Goal: Task Accomplishment & Management: Complete application form

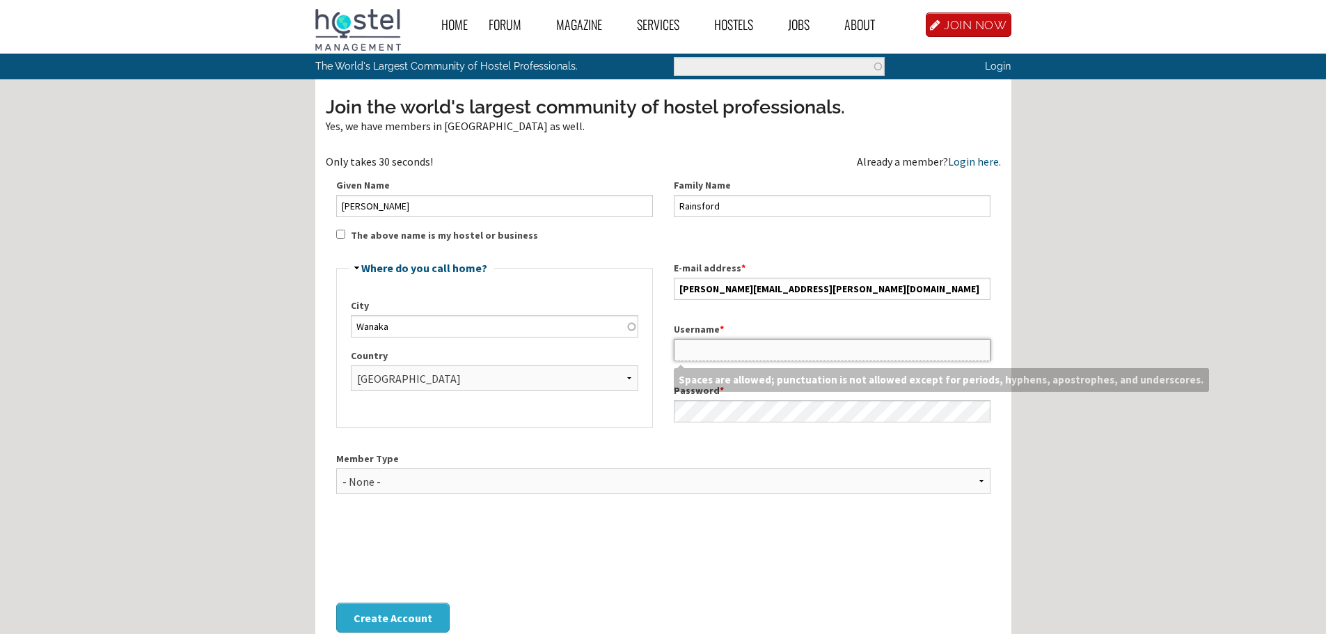
click at [703, 354] on input "Username *" at bounding box center [832, 350] width 317 height 22
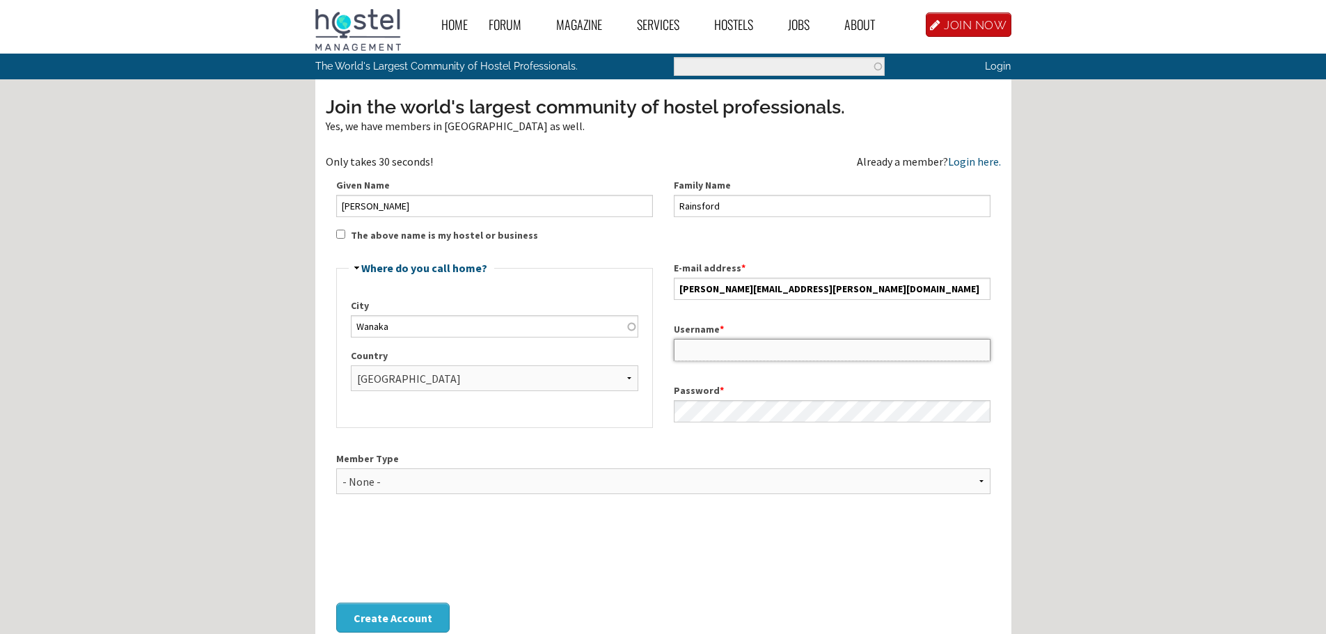
type input "[PERSON_NAME]"
click at [408, 481] on select "- None - Hostel Owner Hostel Manager Hostel Investor Hostel Staff Hostel Volunt…" at bounding box center [663, 481] width 654 height 26
select select "1417"
click at [336, 468] on select "- None - Hostel Owner Hostel Manager Hostel Investor Hostel Staff Hostel Volunt…" at bounding box center [663, 481] width 654 height 26
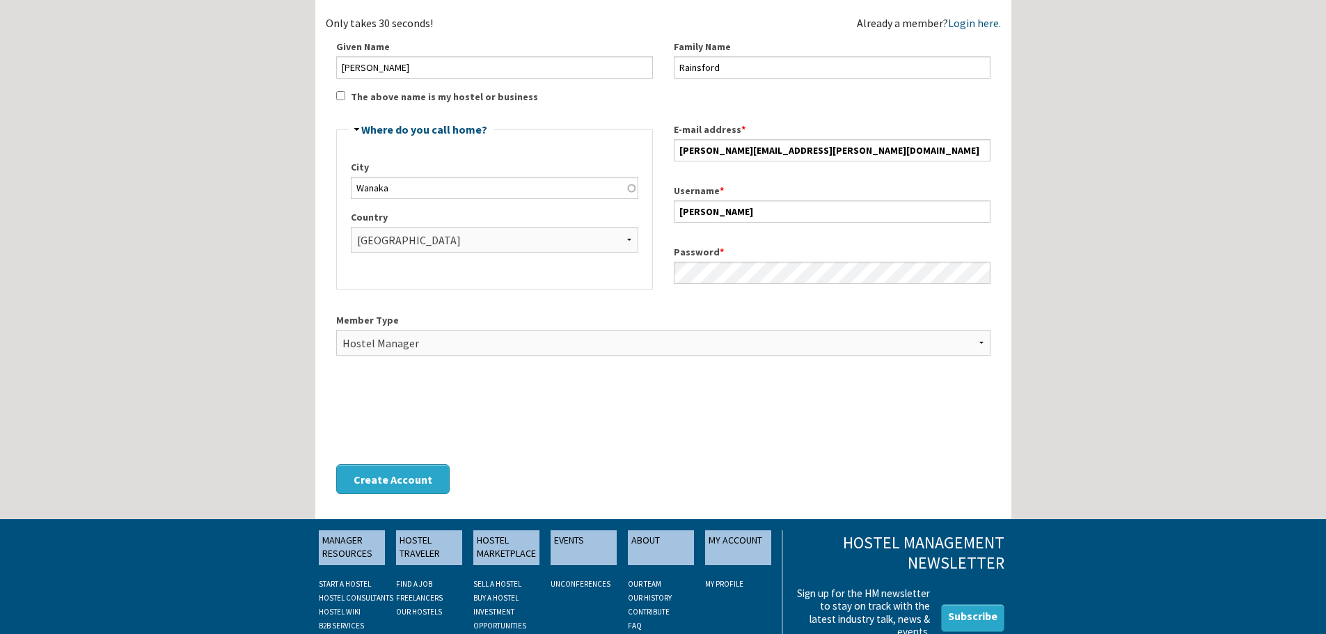
scroll to position [139, 0]
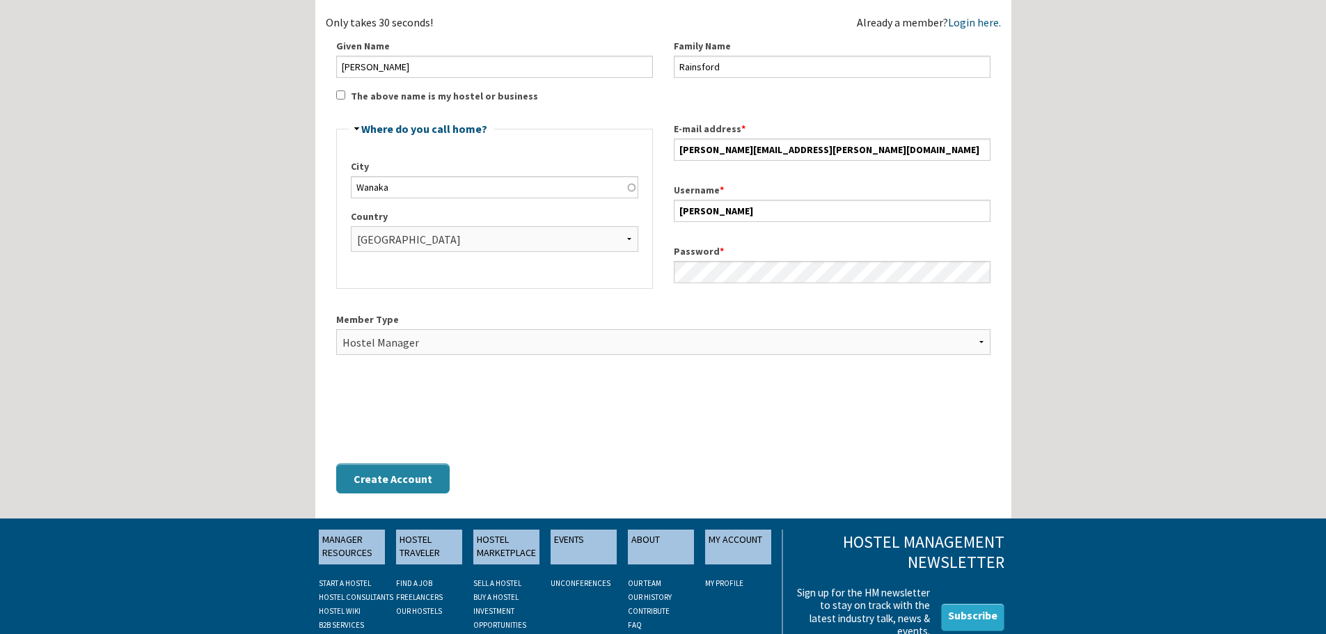
click at [404, 478] on button "Create Account" at bounding box center [392, 479] width 113 height 30
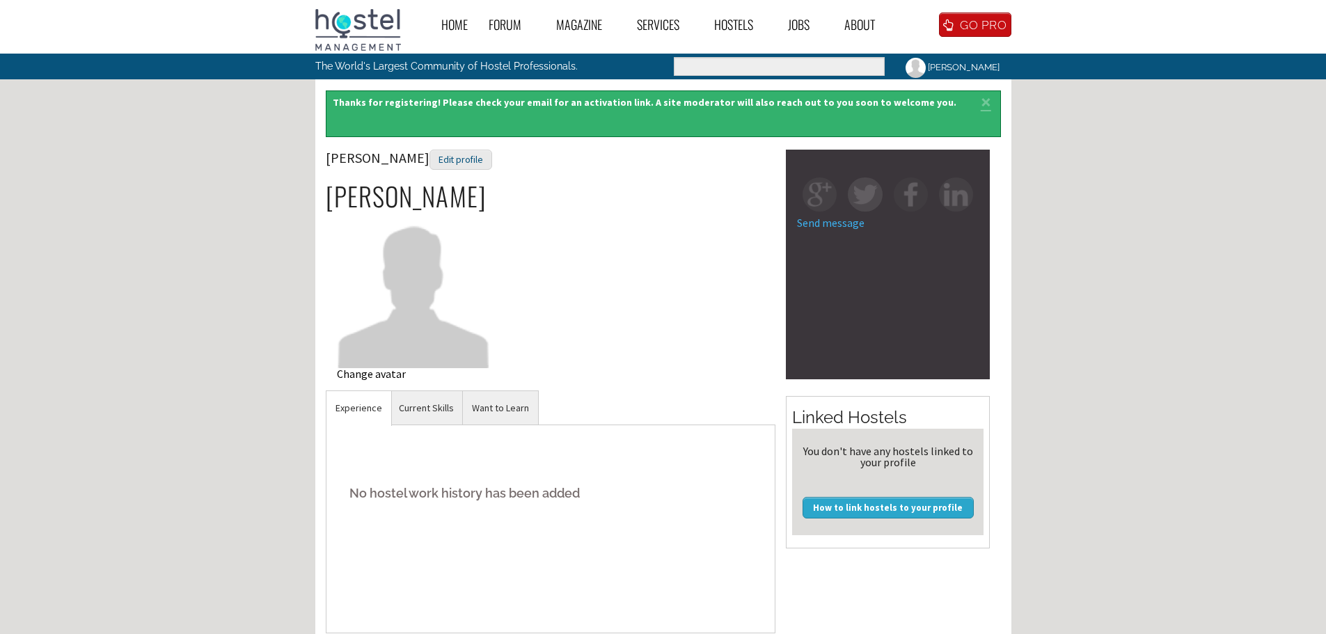
click at [375, 375] on div "Change avatar" at bounding box center [414, 373] width 154 height 11
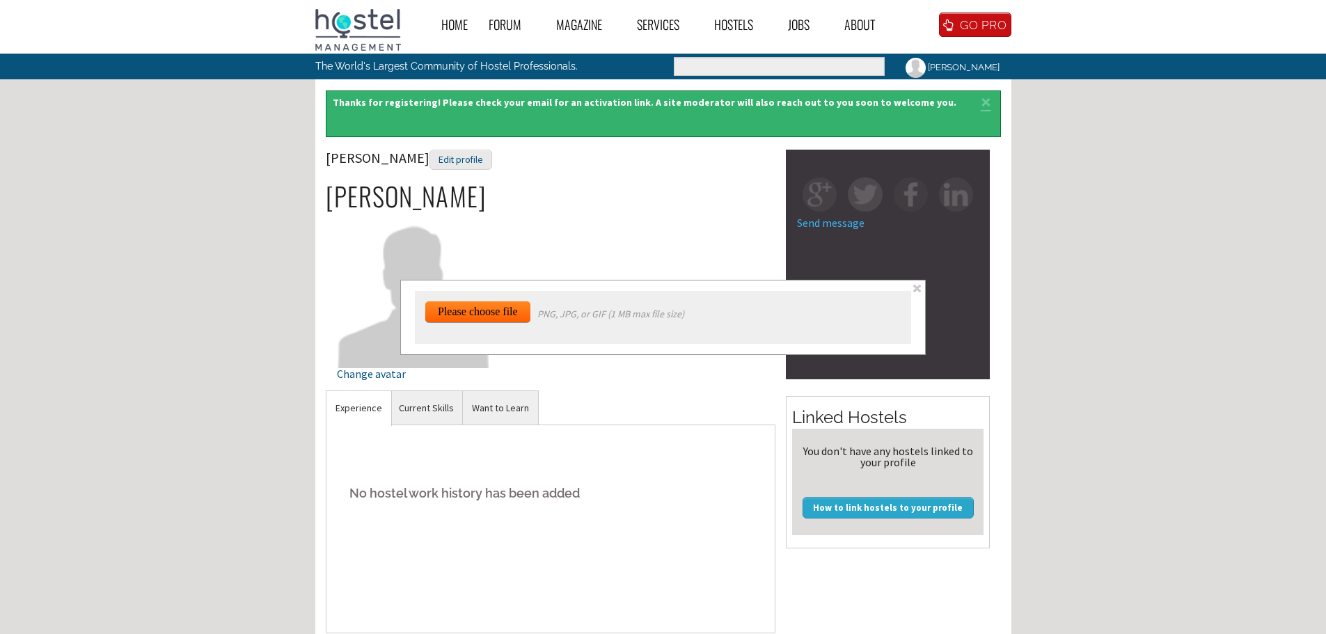
click at [917, 289] on span at bounding box center [917, 289] width 12 height 12
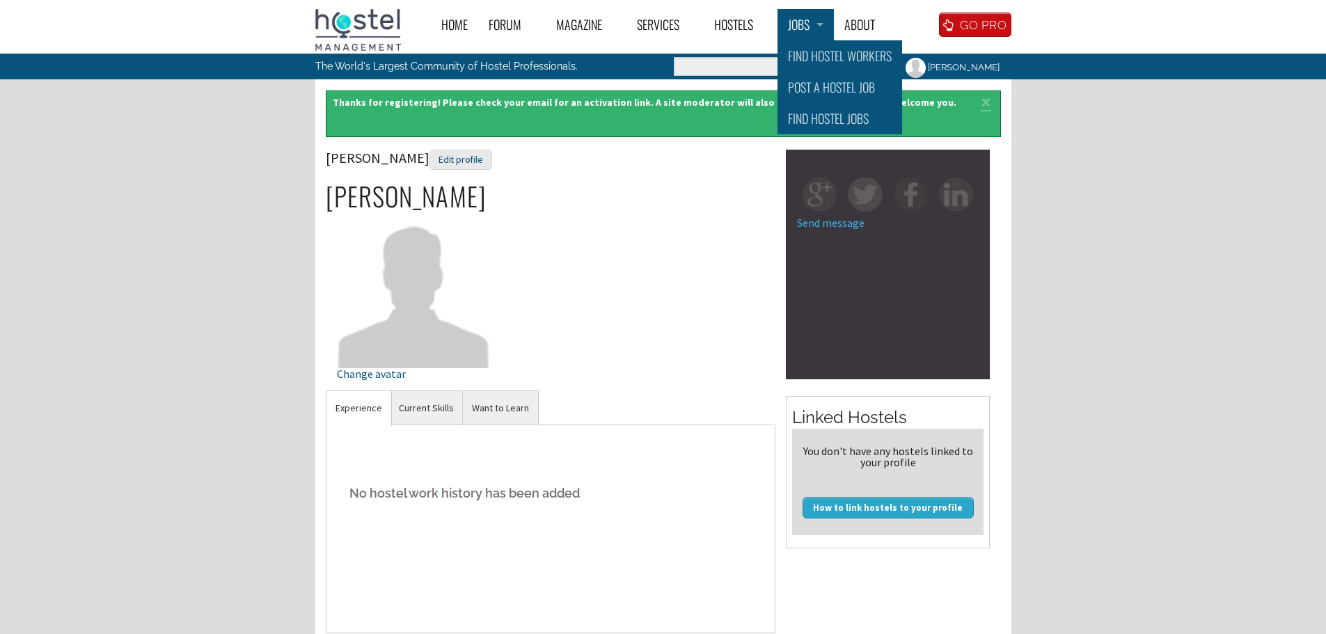
click at [829, 26] on link "Jobs" at bounding box center [806, 24] width 56 height 31
click at [837, 88] on link "Post a Hostel Job" at bounding box center [840, 87] width 125 height 31
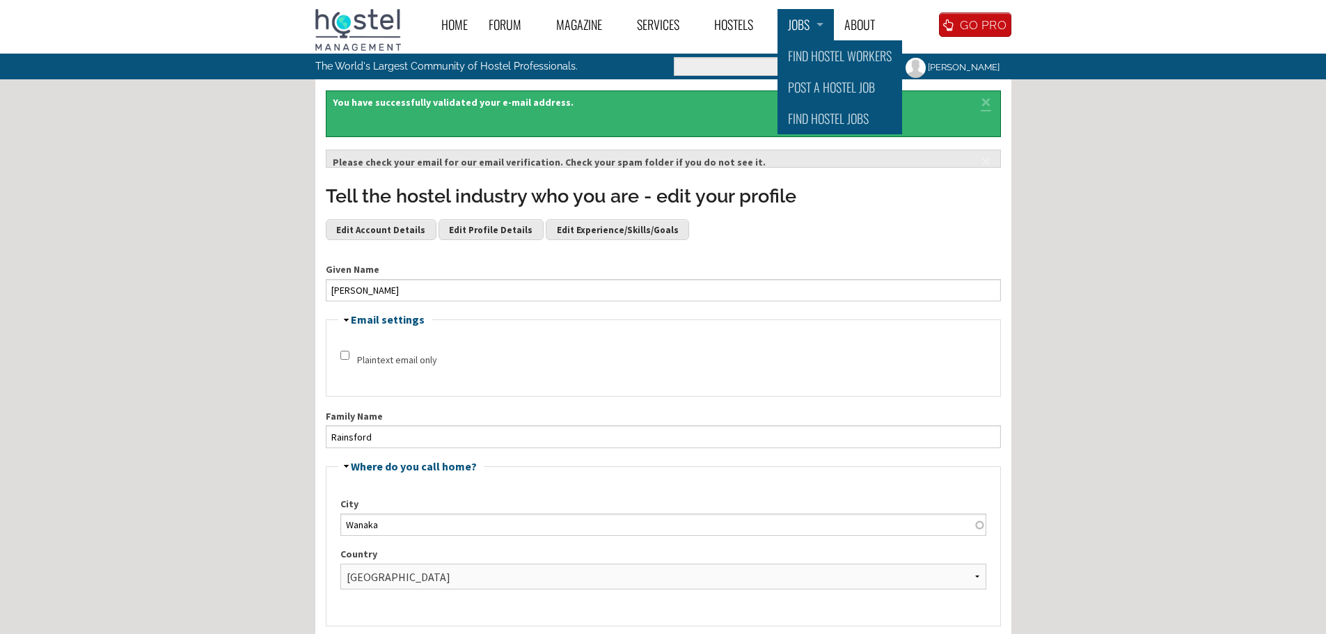
click at [817, 29] on link "Jobs" at bounding box center [806, 24] width 56 height 31
click at [819, 83] on link "Post a Hostel Job" at bounding box center [840, 87] width 125 height 31
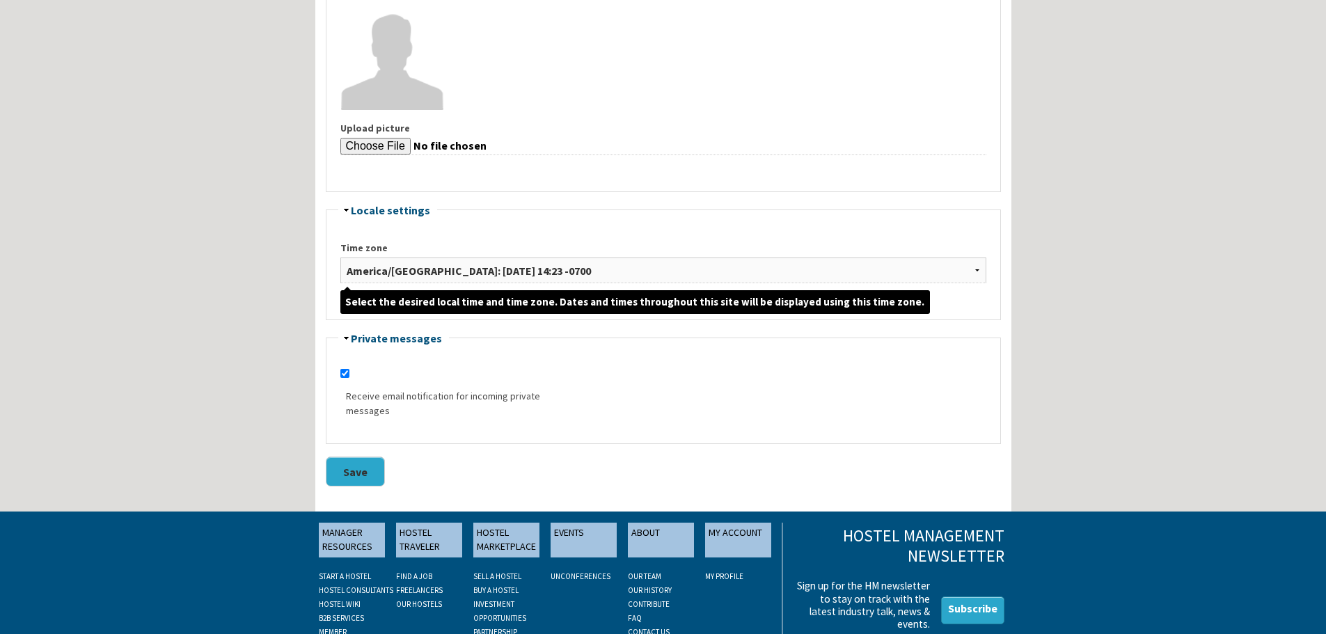
scroll to position [975, 0]
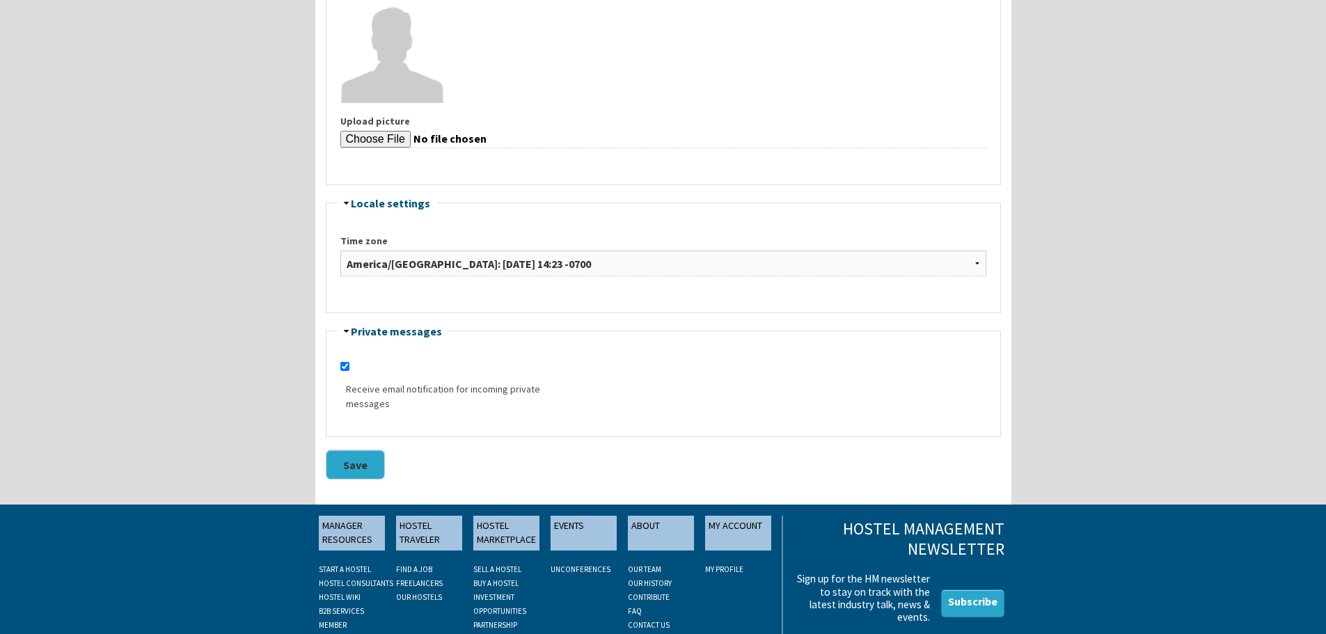
click at [365, 461] on button "Save" at bounding box center [355, 465] width 59 height 30
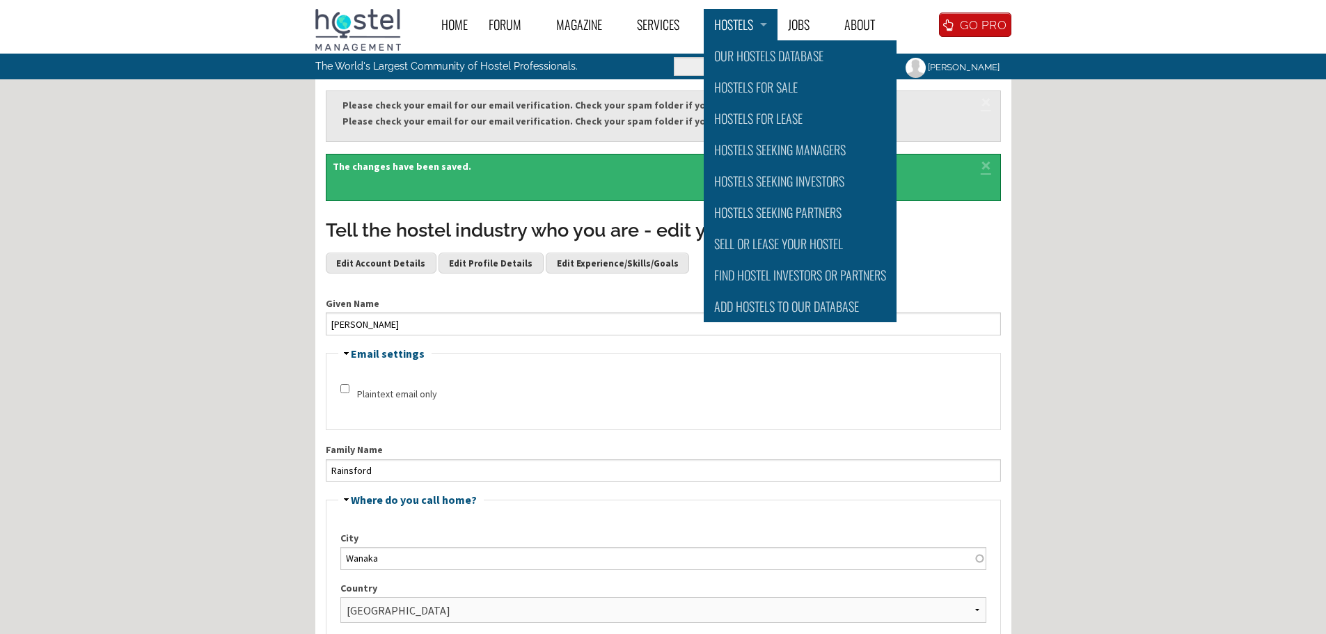
click at [766, 24] on link "Hostels" at bounding box center [741, 24] width 74 height 31
click at [827, 24] on link "Jobs" at bounding box center [806, 24] width 56 height 31
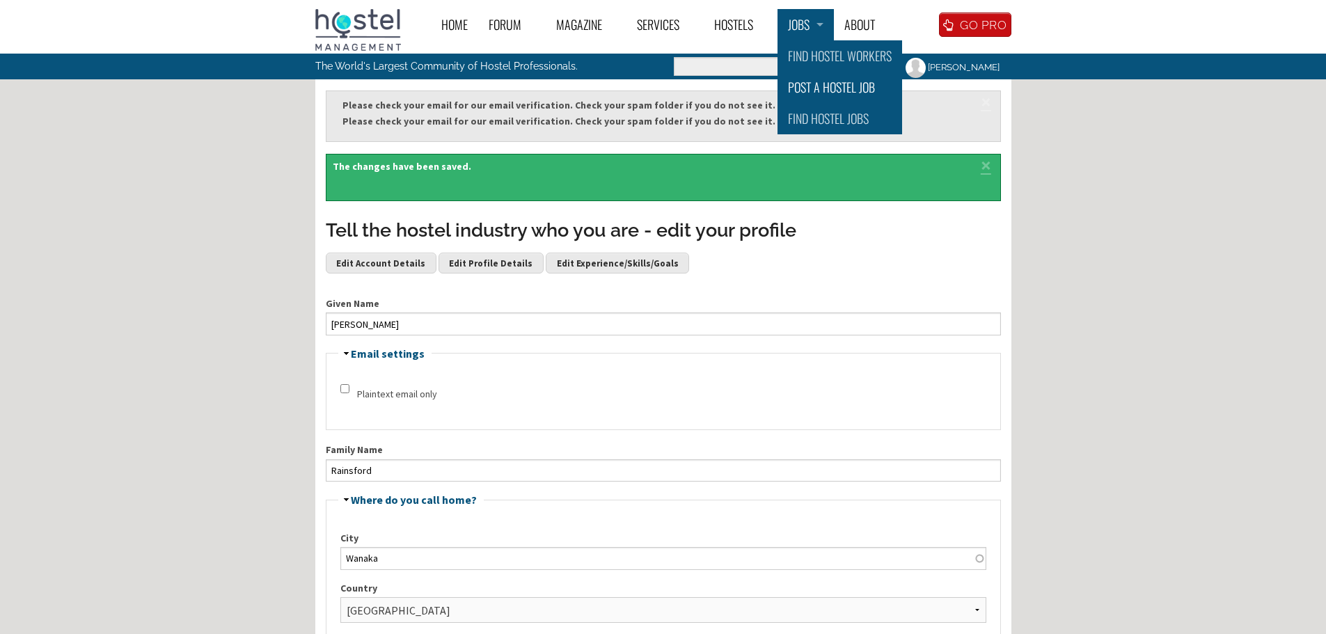
click at [825, 86] on link "Post a Hostel Job" at bounding box center [840, 87] width 125 height 31
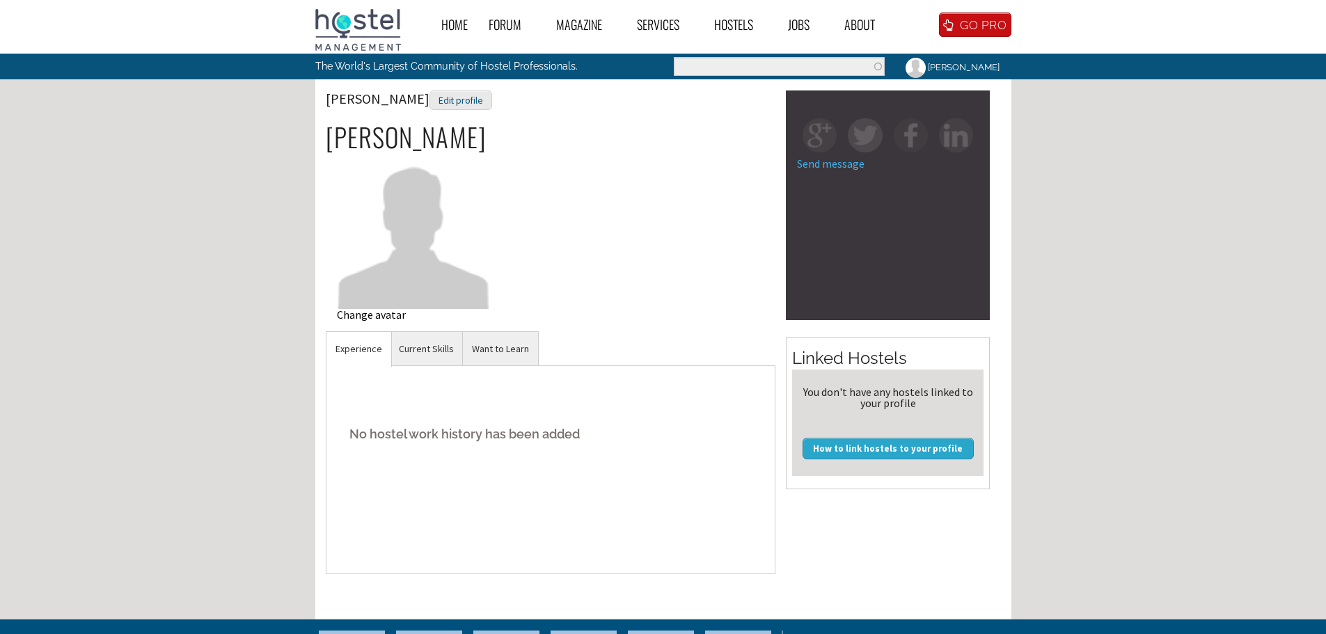
click at [380, 315] on div "Change avatar" at bounding box center [414, 314] width 154 height 11
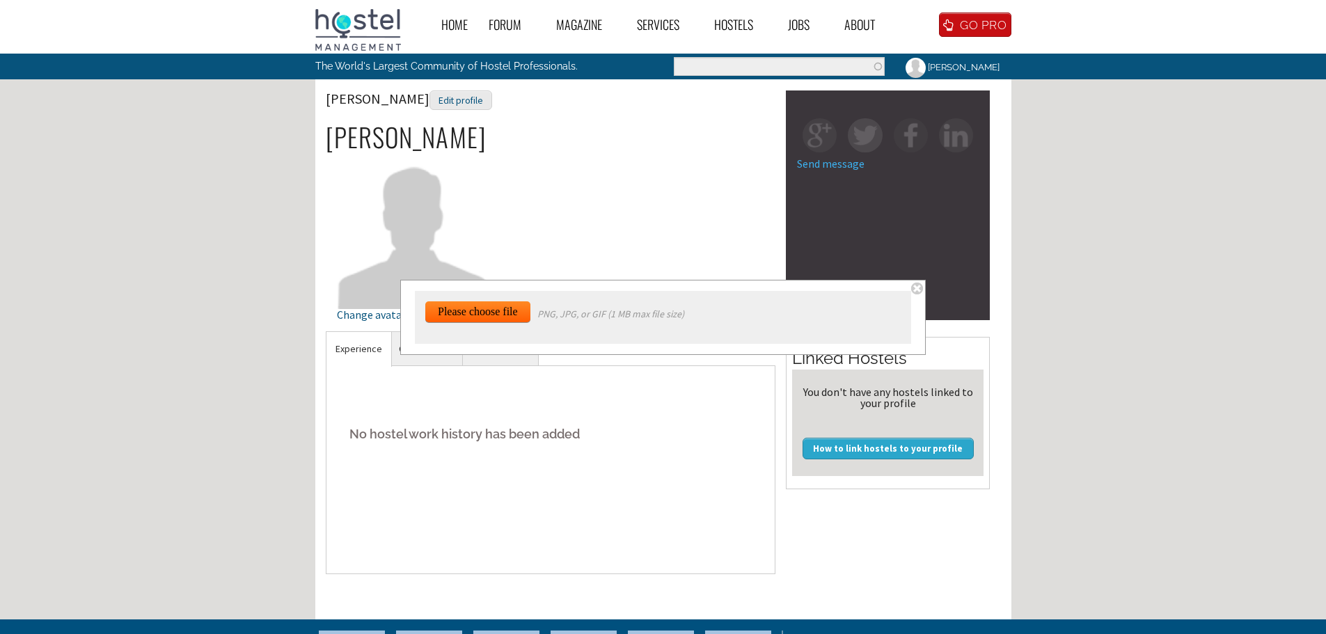
click at [489, 308] on input "file" at bounding box center [485, 495] width 120 height 389
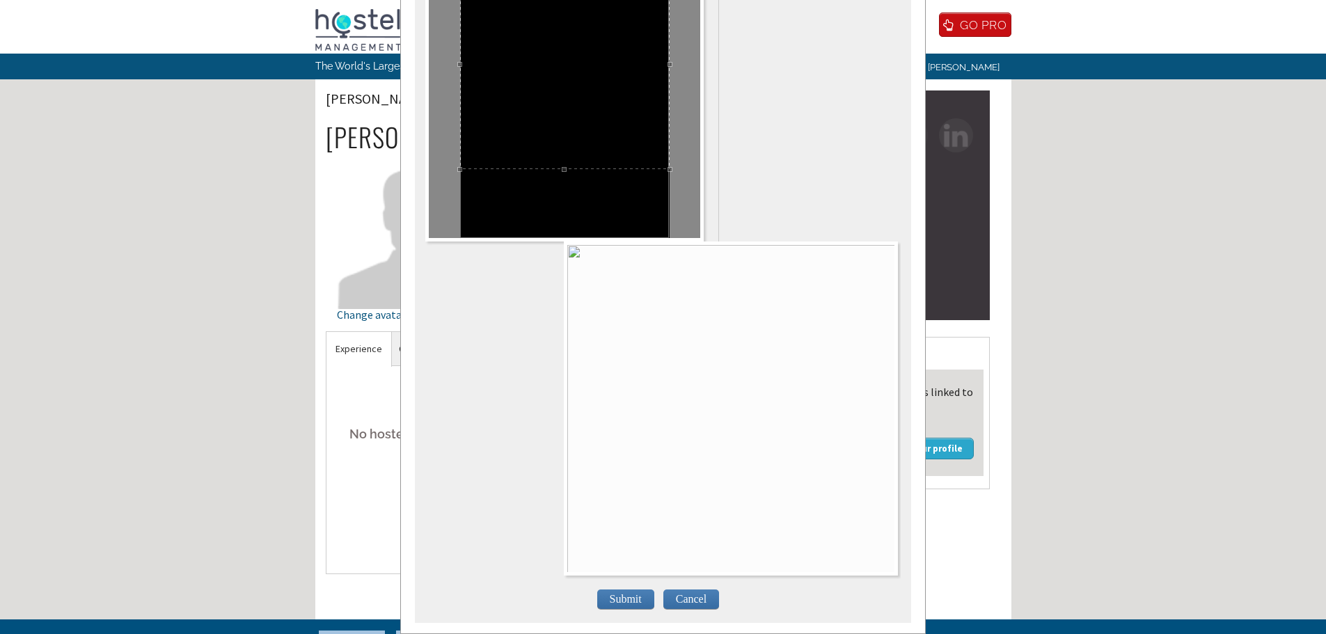
scroll to position [41, 0]
click at [627, 590] on span "Submit" at bounding box center [625, 599] width 57 height 19
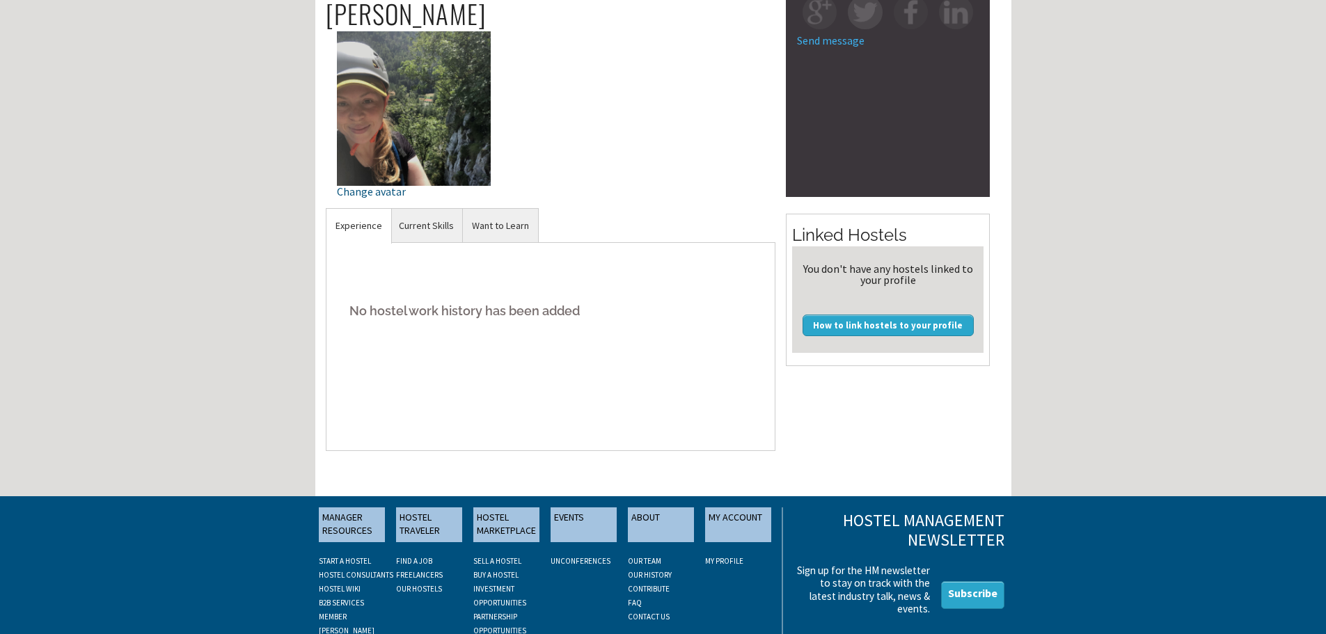
scroll to position [0, 0]
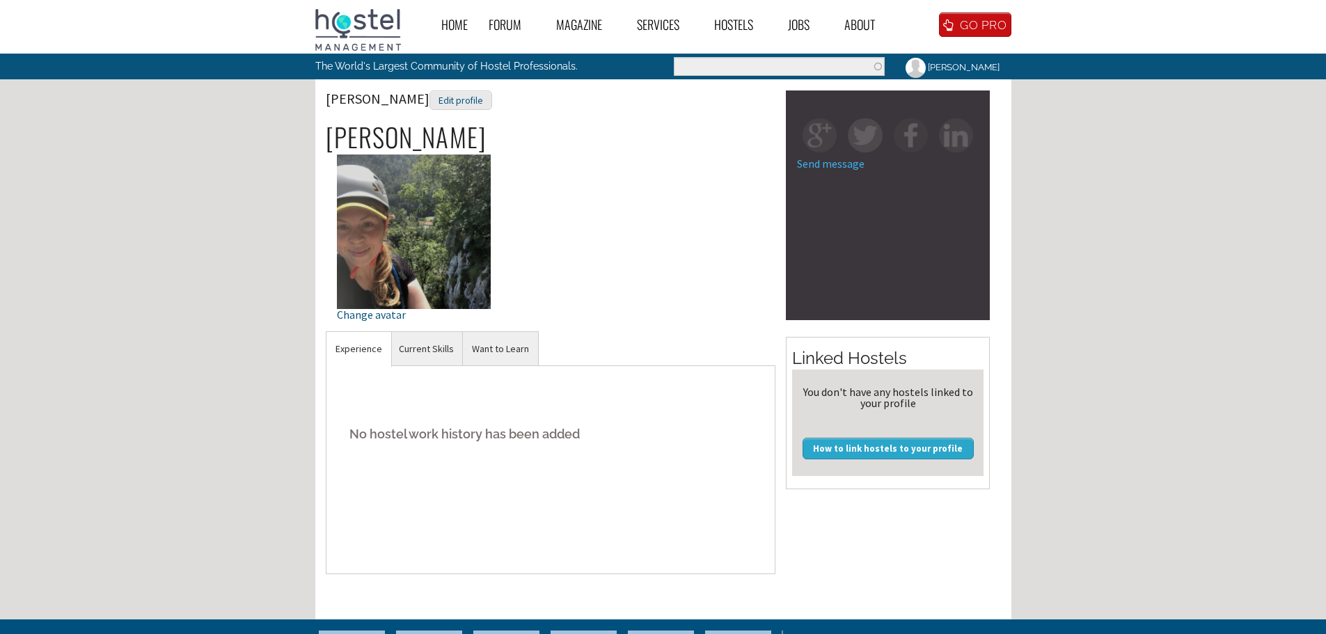
click at [954, 63] on link "[PERSON_NAME]" at bounding box center [951, 67] width 113 height 27
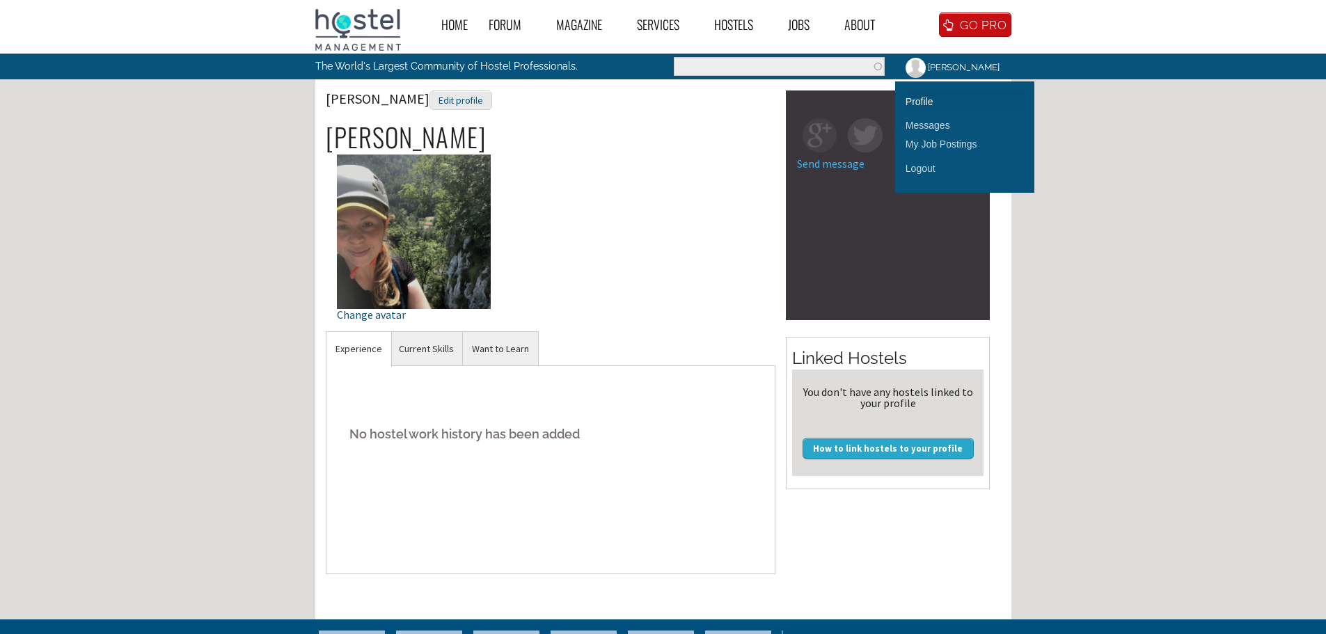
click at [947, 102] on link "Profile" at bounding box center [965, 101] width 118 height 19
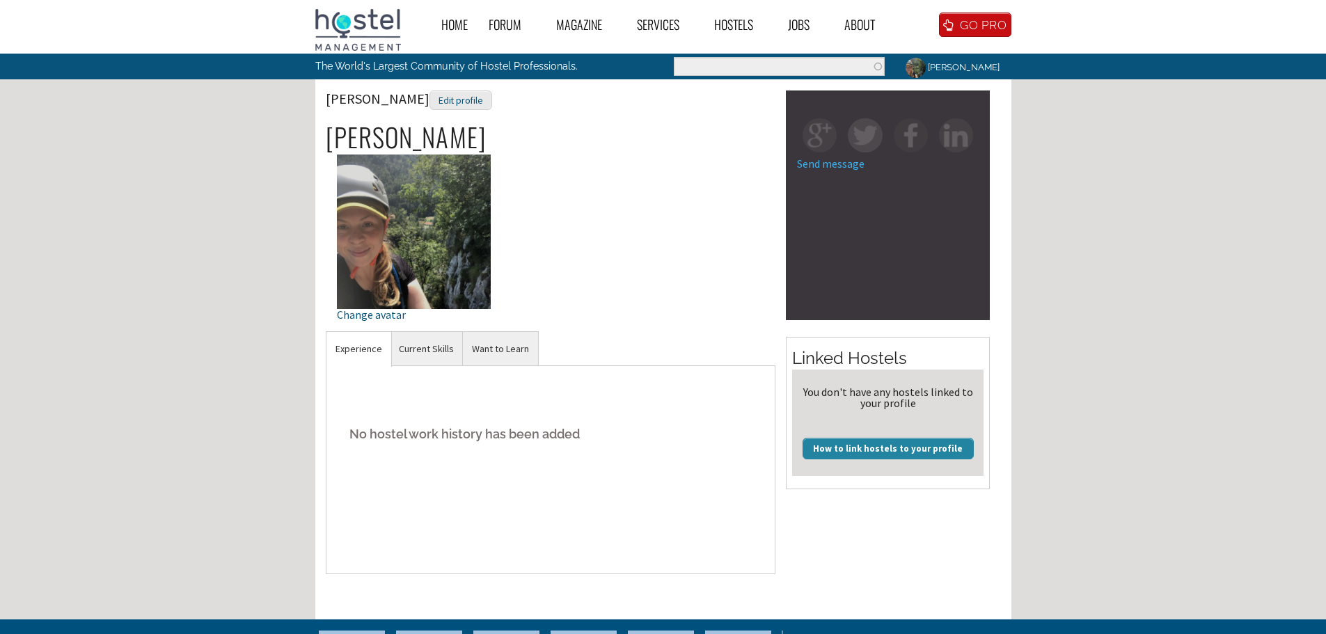
click at [875, 443] on link "How to link hostels to your profile" at bounding box center [888, 448] width 171 height 21
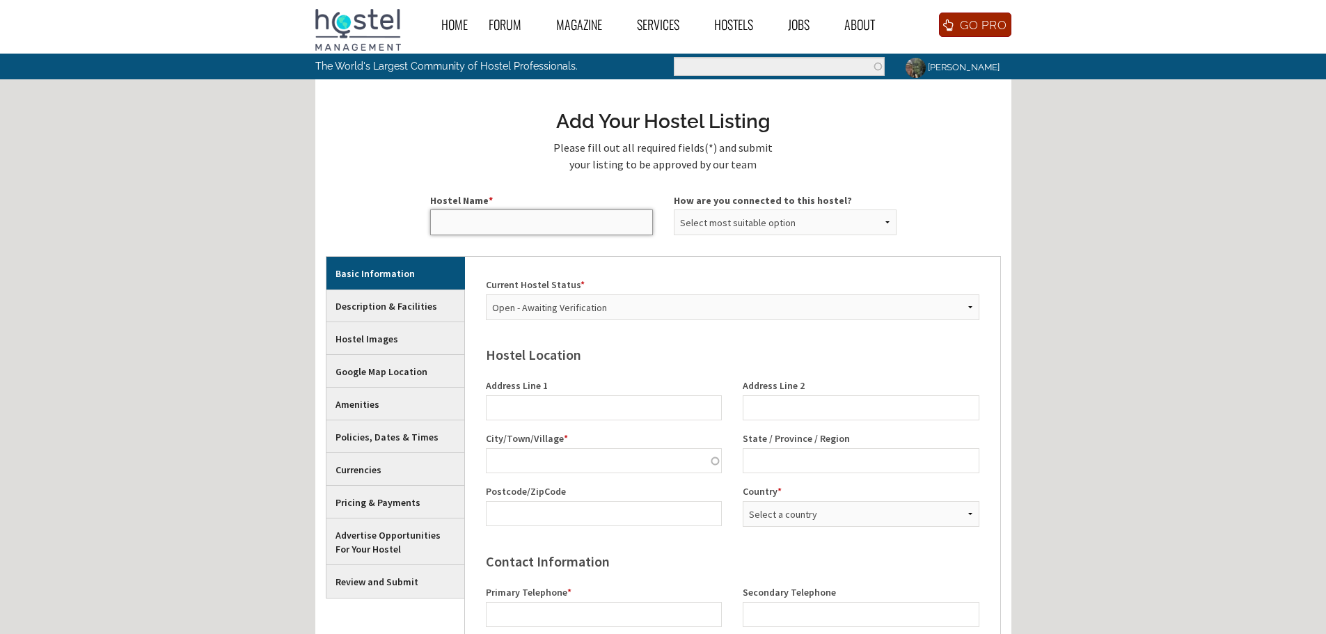
click at [489, 222] on input "Hostel Name *" at bounding box center [541, 222] width 223 height 25
type input "The Brownston Hostel"
drag, startPoint x: 746, startPoint y: 225, endPoint x: 762, endPoint y: 230, distance: 17.4
click at [746, 225] on select "Select most suitable option Owner (Unverified) Manager (Unverified) Owner/Manag…" at bounding box center [785, 223] width 223 height 26
select select "5980"
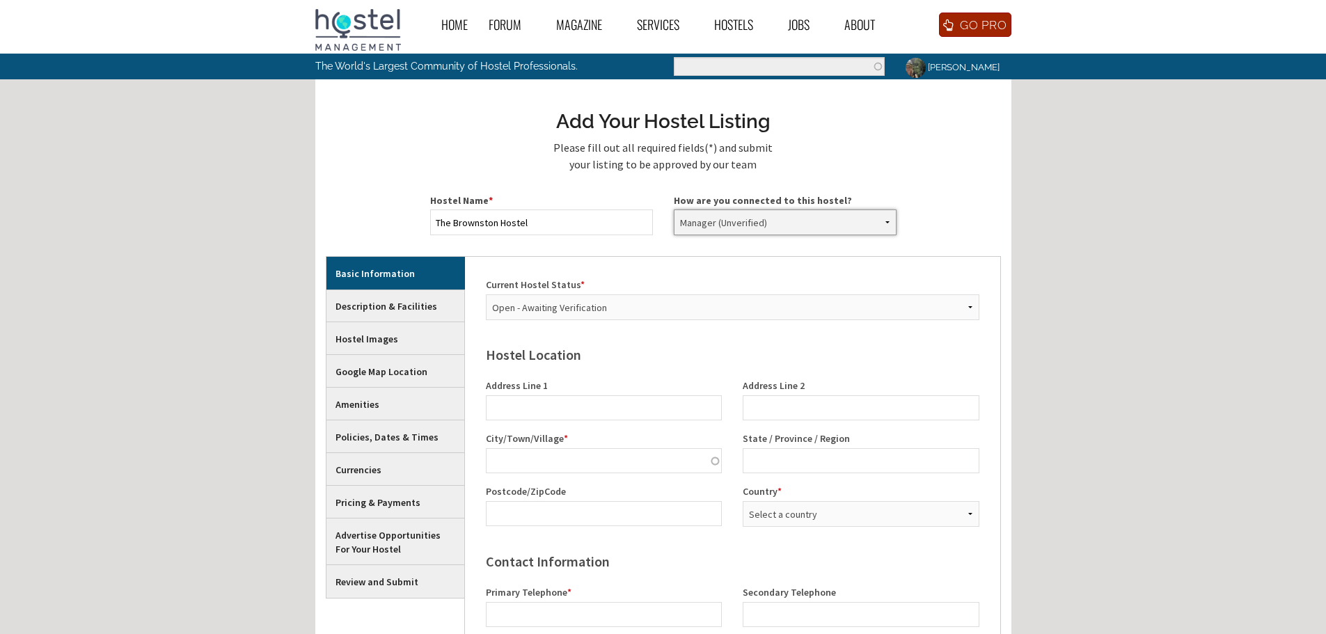
click at [674, 210] on select "Select most suitable option Owner (Unverified) Manager (Unverified) Owner/Manag…" at bounding box center [785, 223] width 223 height 26
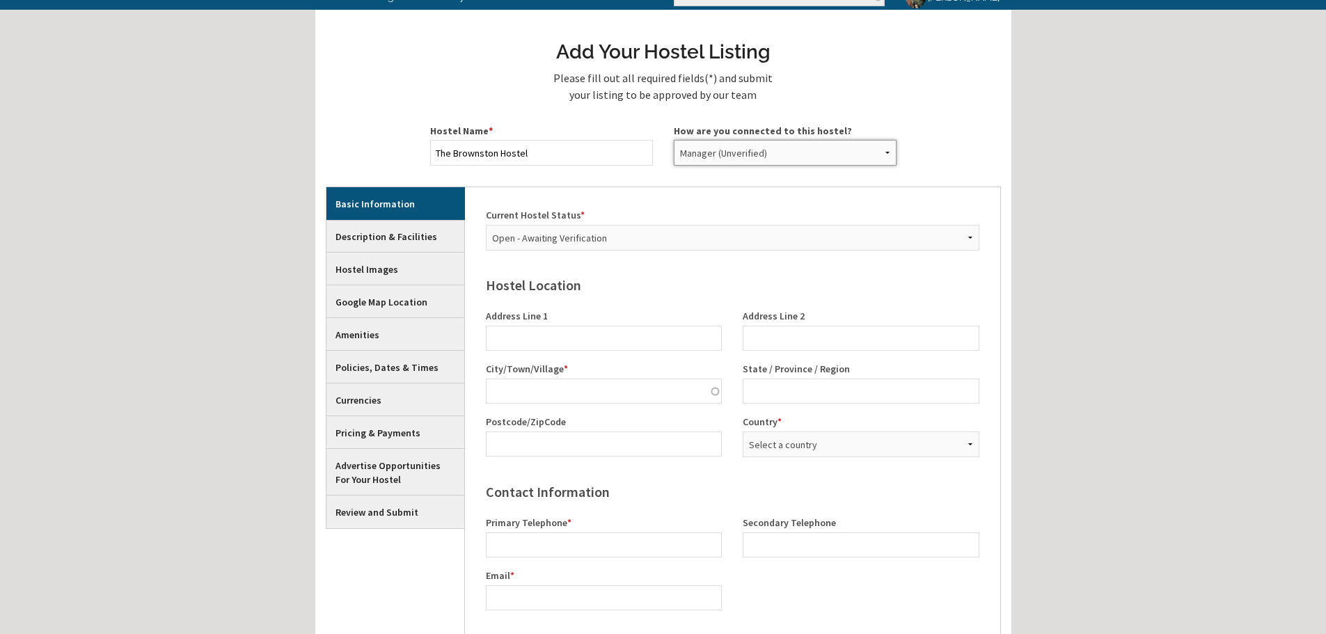
scroll to position [139, 0]
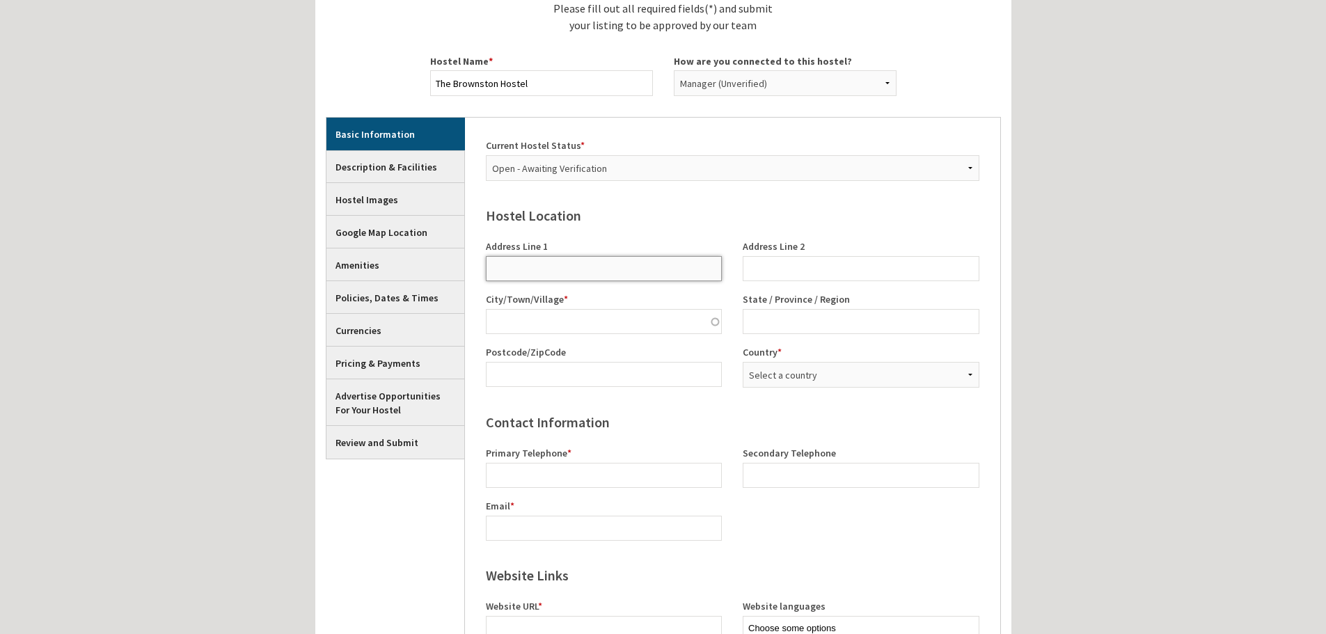
click at [567, 270] on input "Address Line 1" at bounding box center [604, 268] width 237 height 25
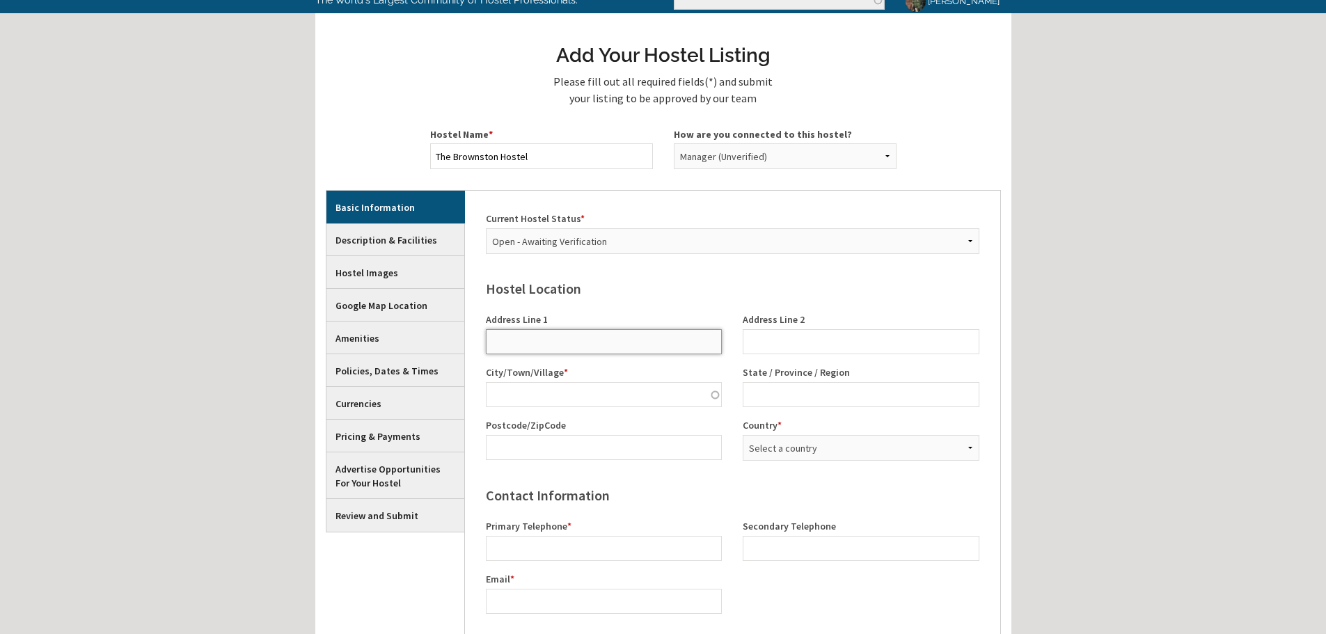
scroll to position [0, 0]
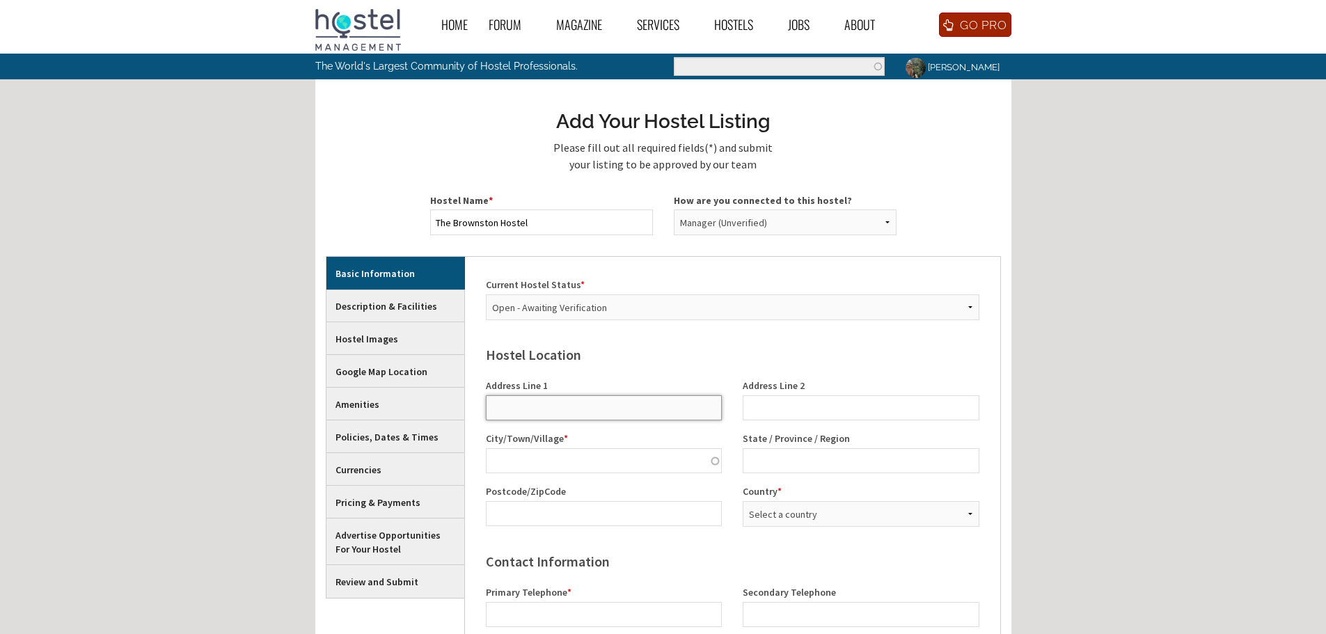
click at [497, 402] on input "Address Line 1" at bounding box center [604, 407] width 237 height 25
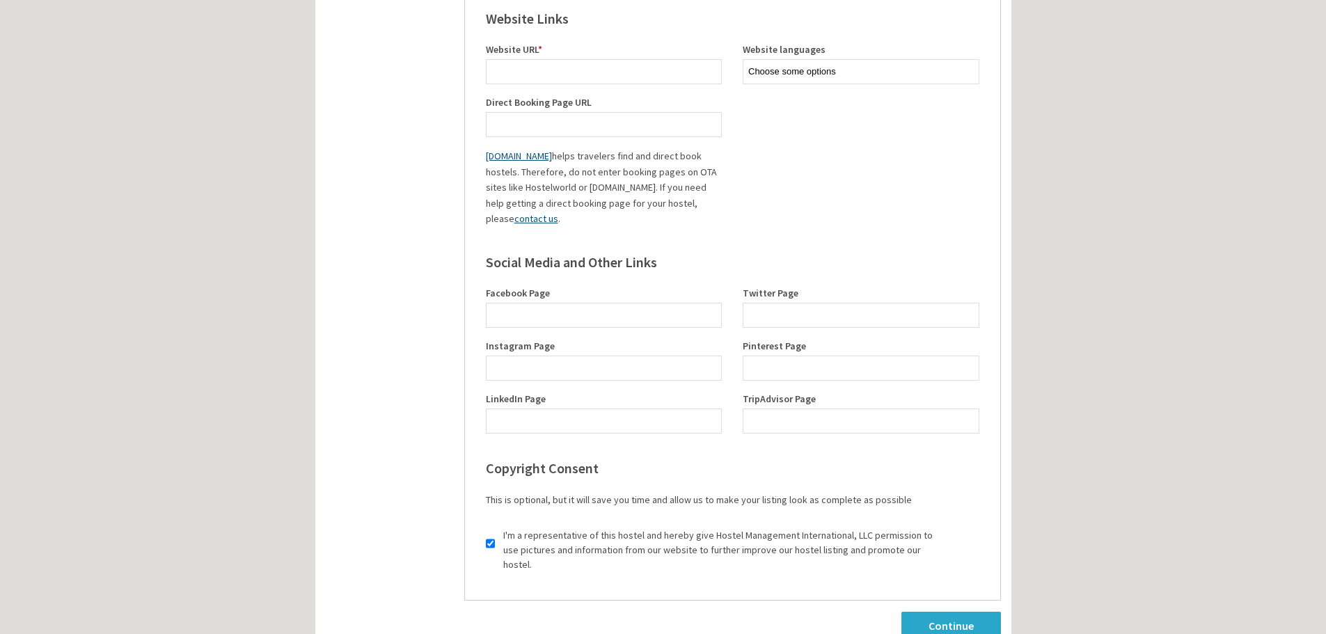
scroll to position [209, 0]
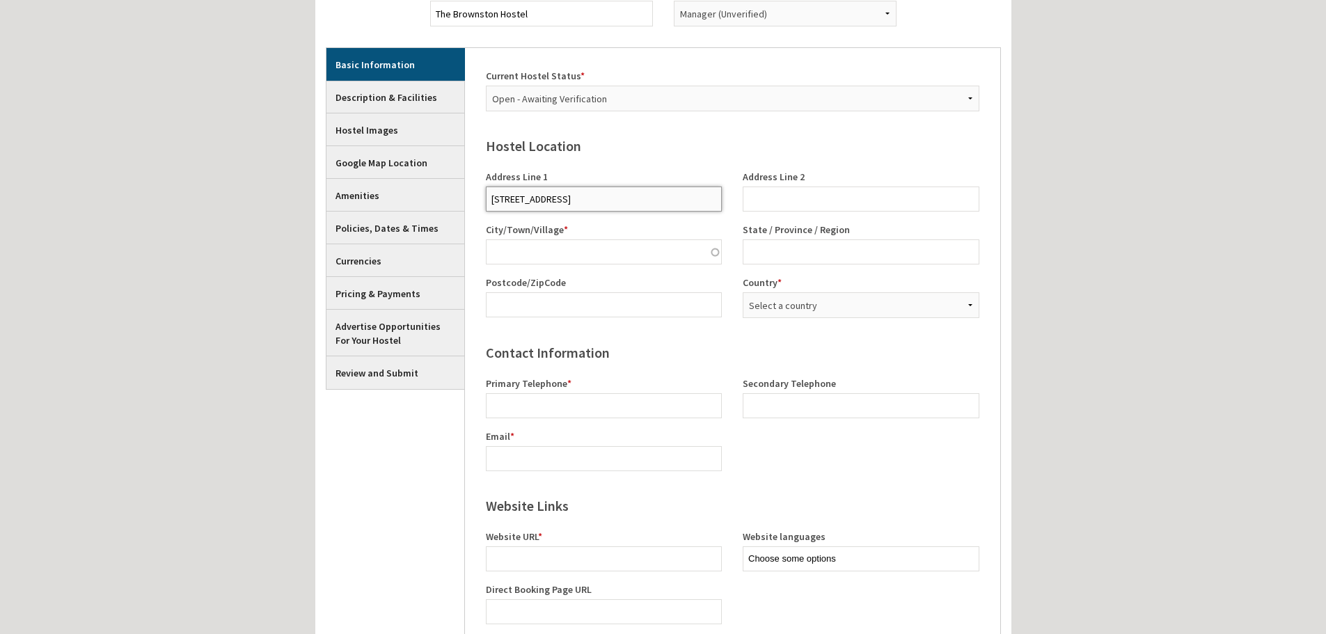
type input "73 Brownston Strete"
type input "Wanaka"
click at [782, 302] on select "Select a country Afghanistan Åland Islands Albania Algeria American Samoa Andor…" at bounding box center [861, 305] width 237 height 26
select select "1024"
click at [743, 292] on select "Select a country Afghanistan Åland Islands Albania Algeria American Samoa Andor…" at bounding box center [861, 305] width 237 height 26
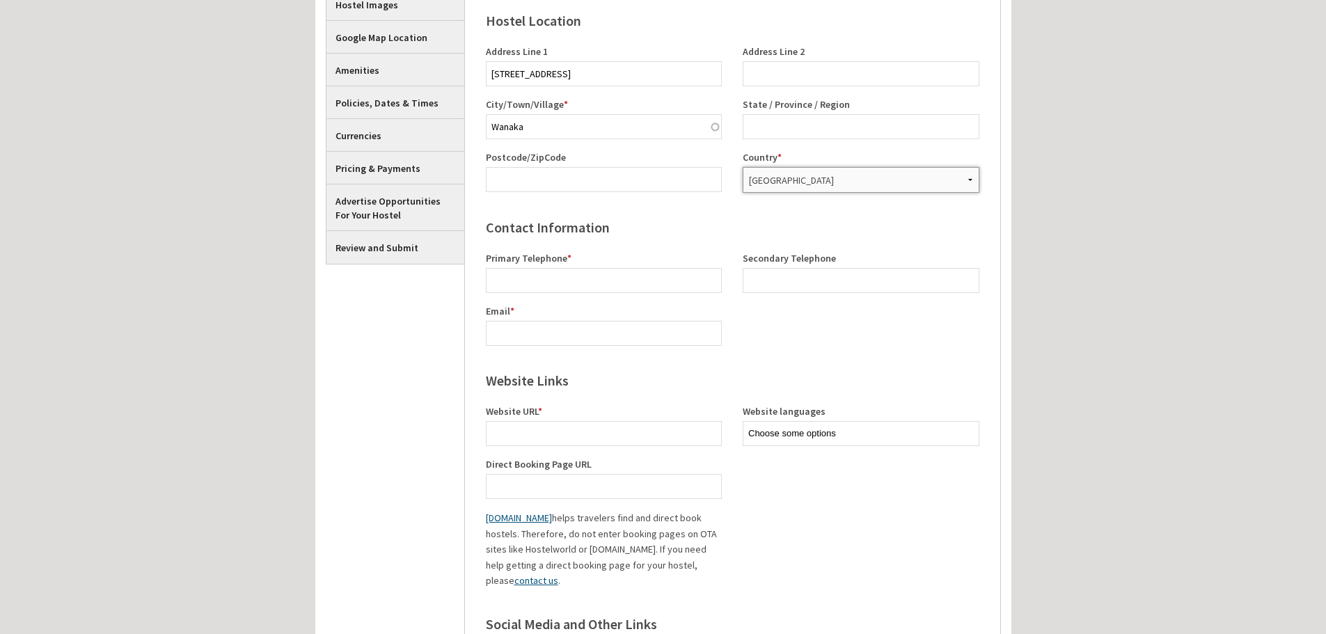
scroll to position [348, 0]
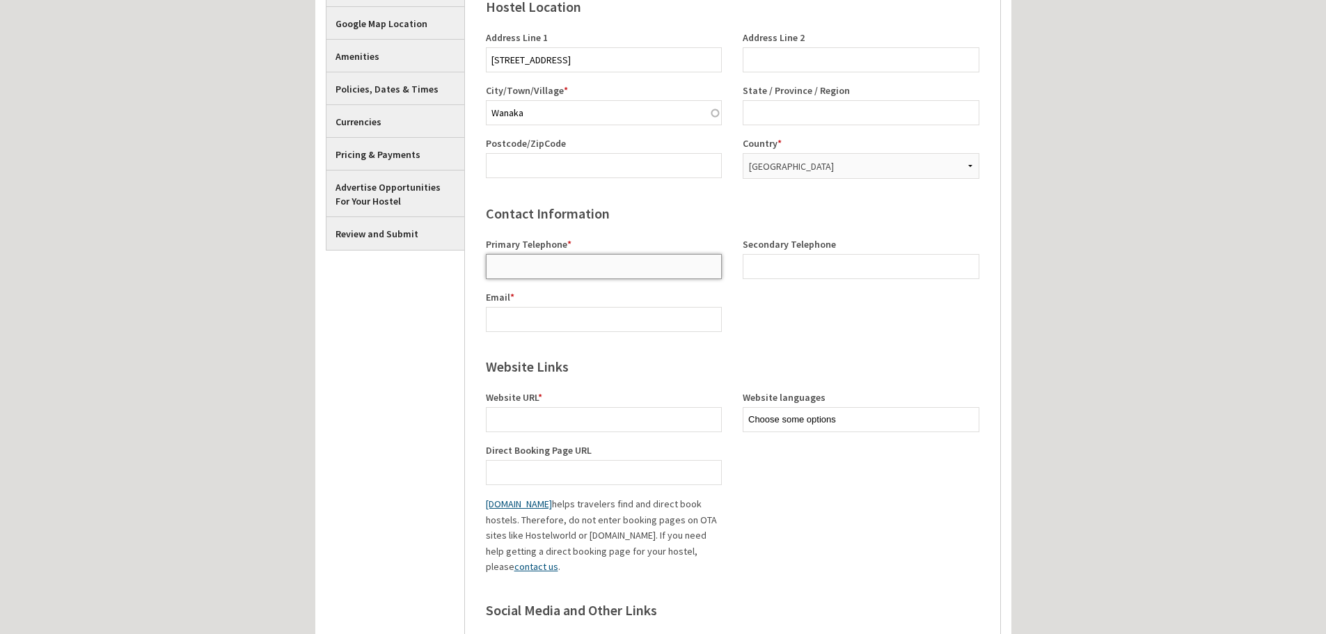
click at [547, 262] on input "Primary Telephone *" at bounding box center [604, 266] width 237 height 25
paste input "03 419 9160"
type input "03 419 9160"
click at [517, 320] on input "Email *" at bounding box center [604, 319] width 237 height 25
type input "thebrownston@realnz.com"
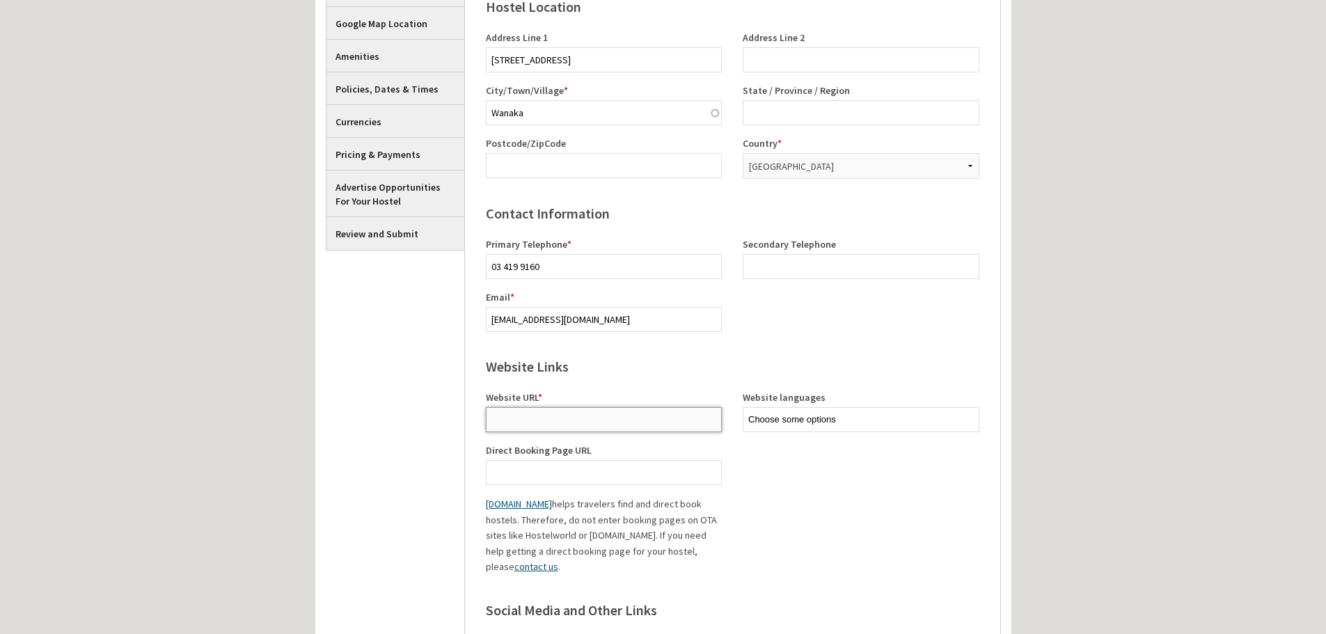
click at [505, 422] on input "Website URL *" at bounding box center [604, 419] width 237 height 25
paste input "https://www.thebrownston.com/"
type input "https://www.thebrownston.com/"
click at [835, 526] on fieldset "Website Links Website URL * https://www.thebrownston.com/ Website languages Abk…" at bounding box center [732, 464] width 514 height 243
click at [611, 471] on input "Direct Booking Page URL" at bounding box center [604, 472] width 237 height 25
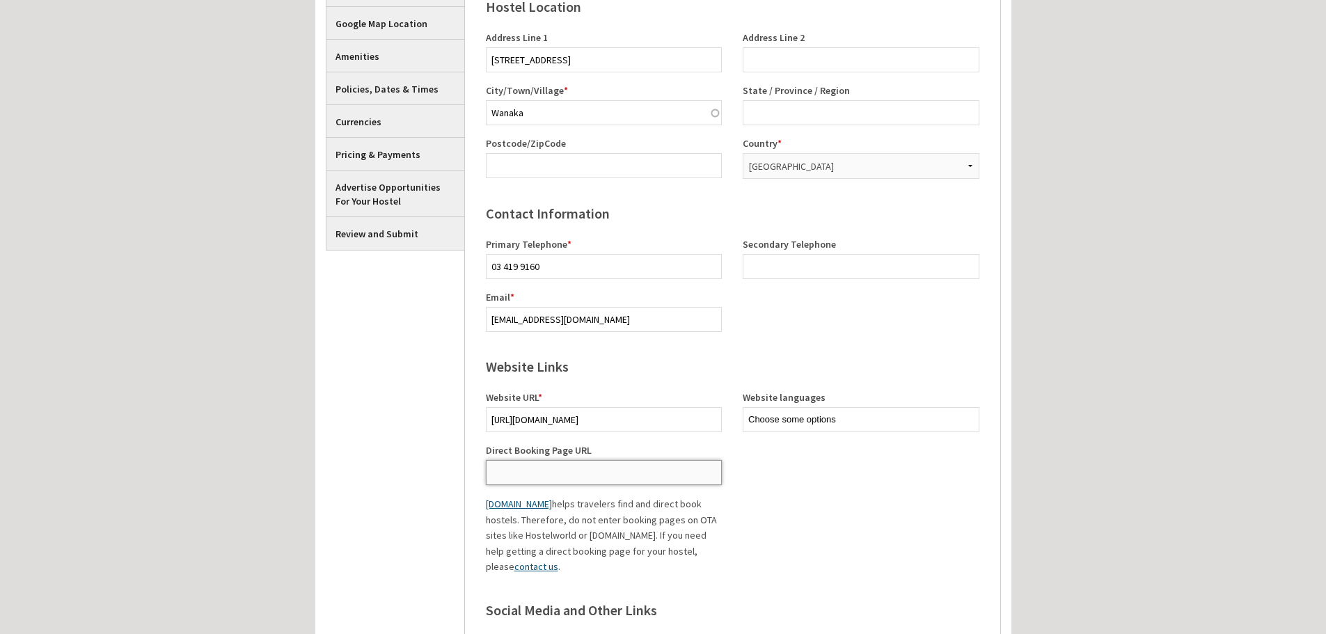
paste input "https://www.thebrownston.com/"
type input "https://www.thebrownston.com/"
click at [772, 482] on fieldset "Website Links Website URL * https://www.thebrownston.com/ Website languages Abk…" at bounding box center [732, 464] width 514 height 243
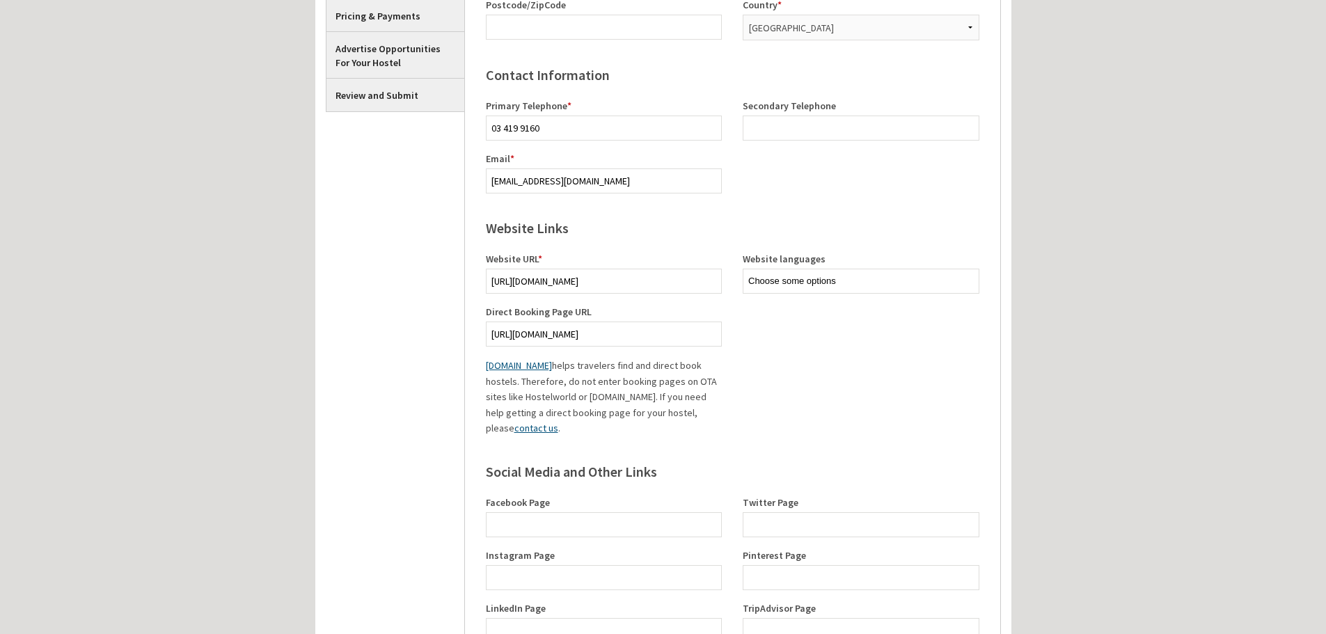
scroll to position [487, 0]
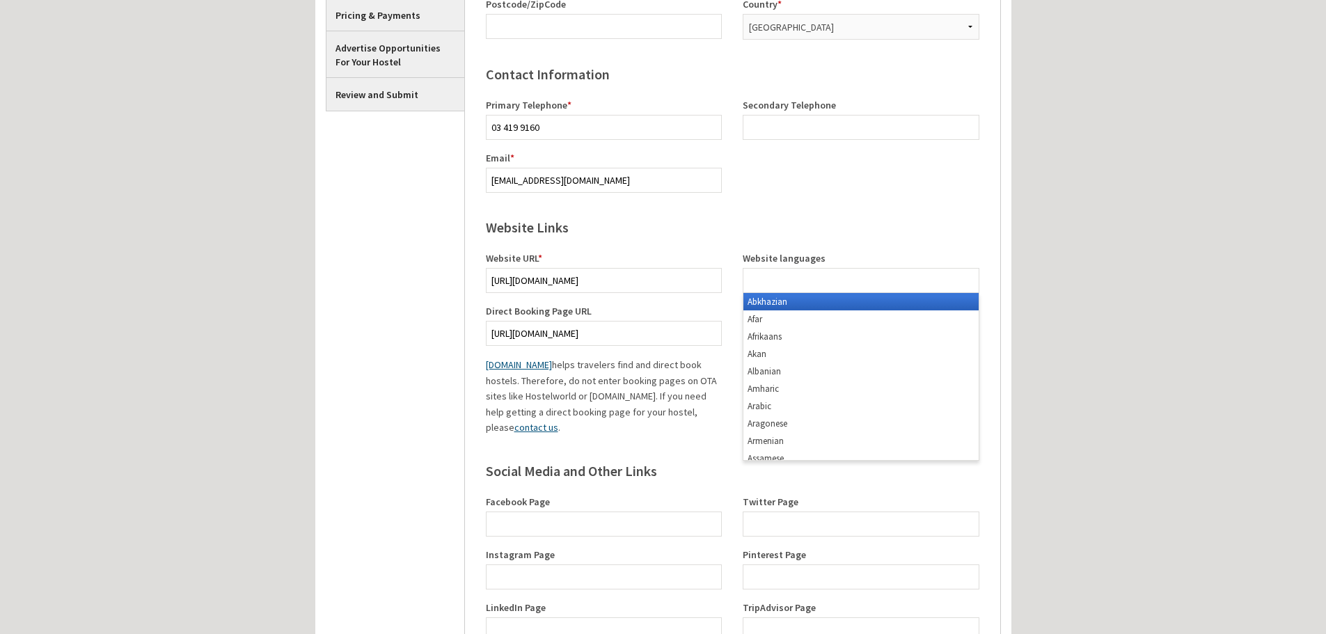
click at [799, 285] on input "text" at bounding box center [800, 280] width 105 height 14
type input "engl"
click at [769, 299] on li "Engl ish" at bounding box center [860, 301] width 235 height 17
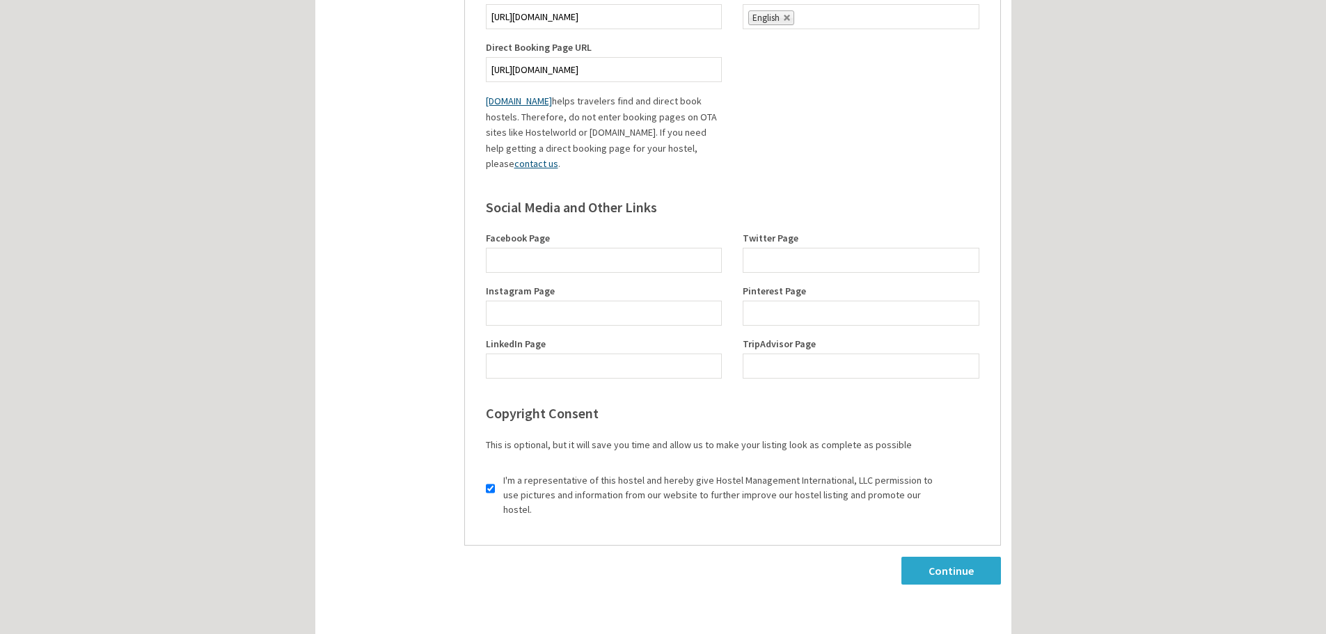
scroll to position [835, 0]
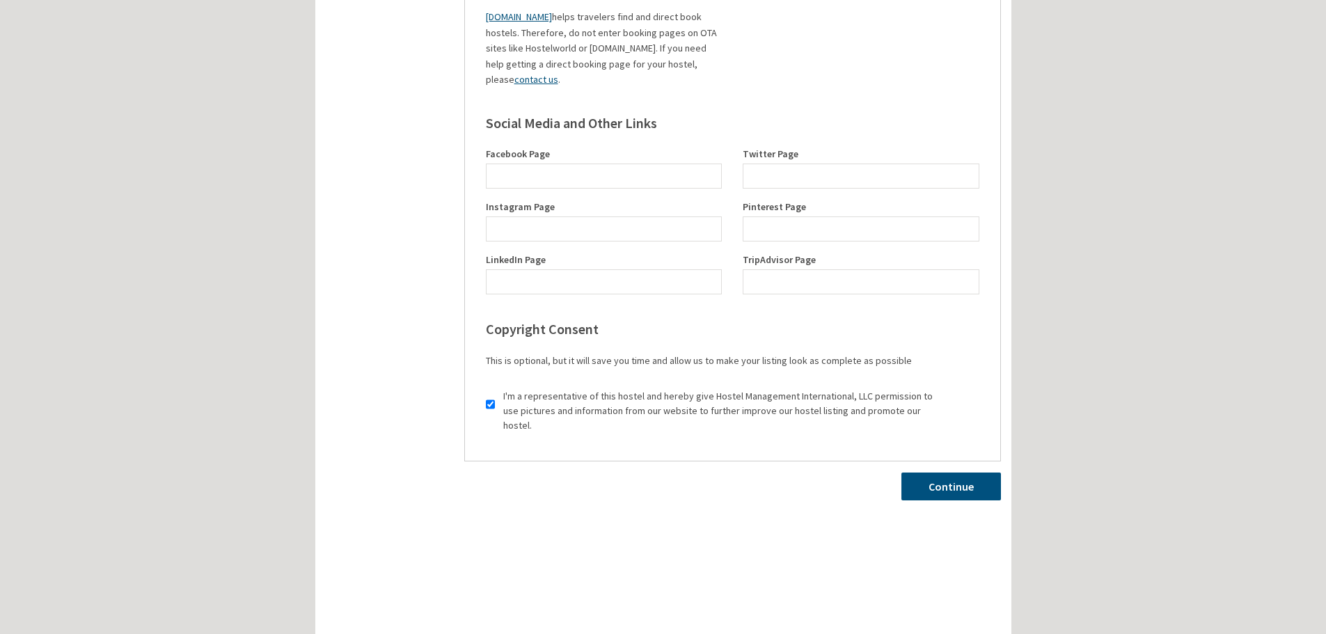
click at [937, 473] on link "Continue" at bounding box center [951, 487] width 100 height 28
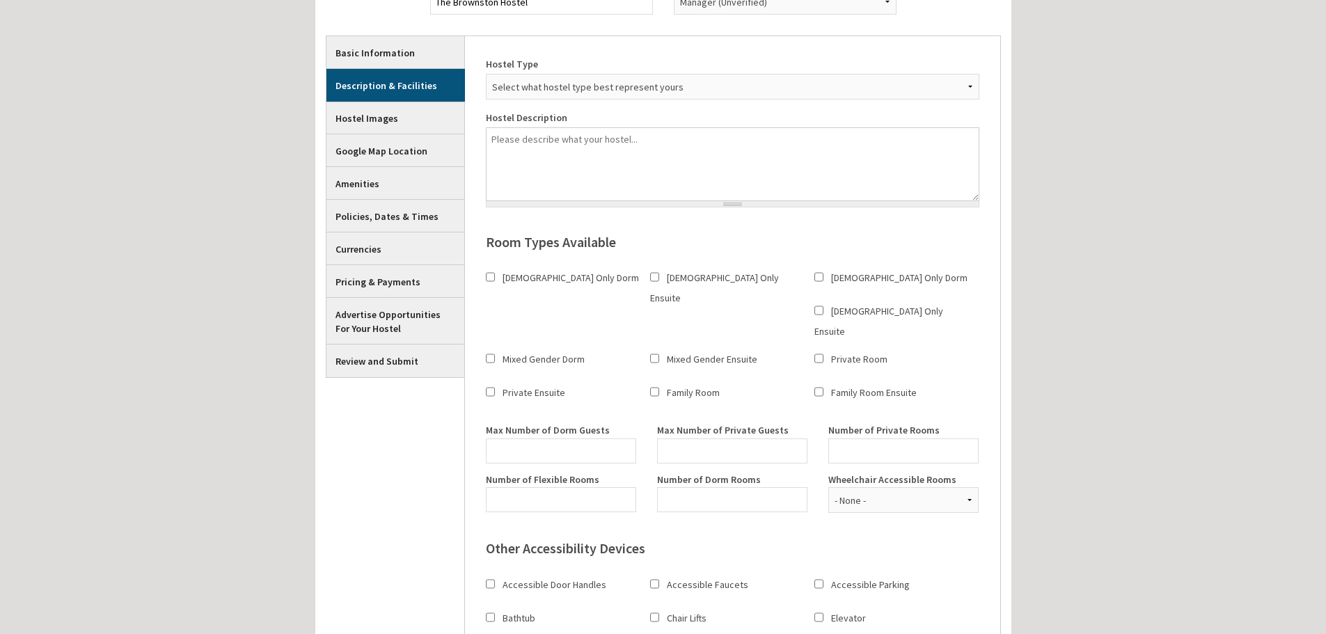
scroll to position [186, 0]
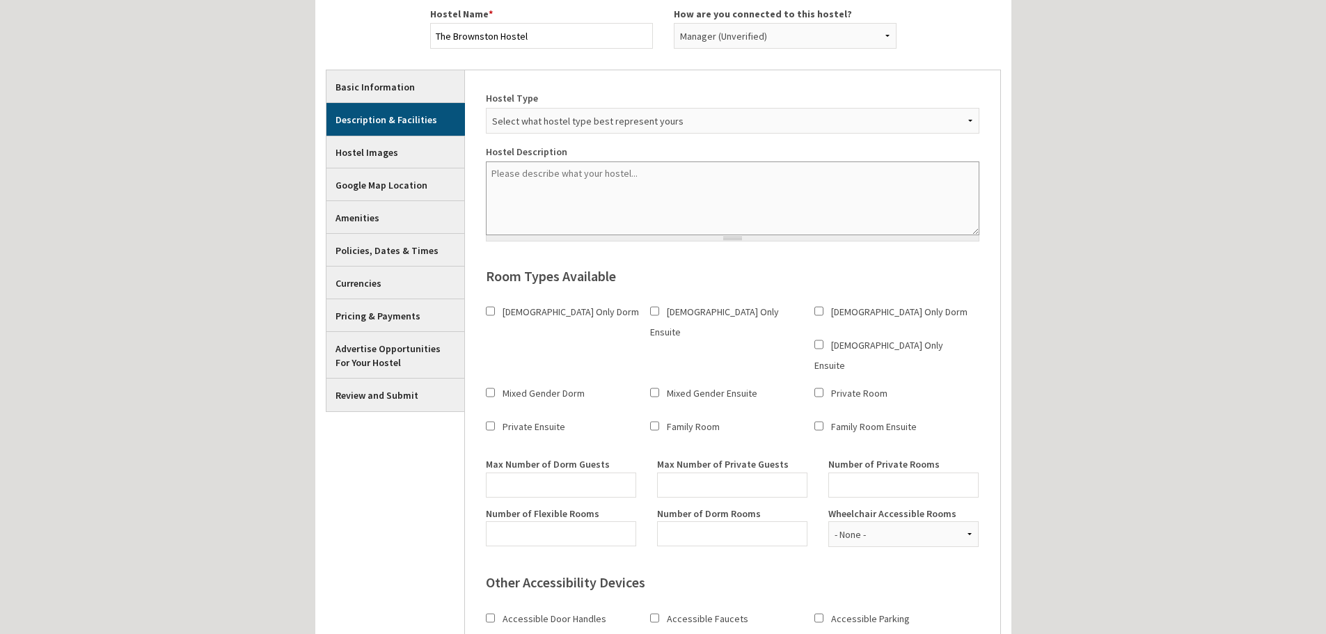
click at [557, 173] on textarea "Hostel Description" at bounding box center [733, 198] width 494 height 74
paste textarea "Recently refurbished - a stone's throw away from Lake Wanaka.The Brownston is W…"
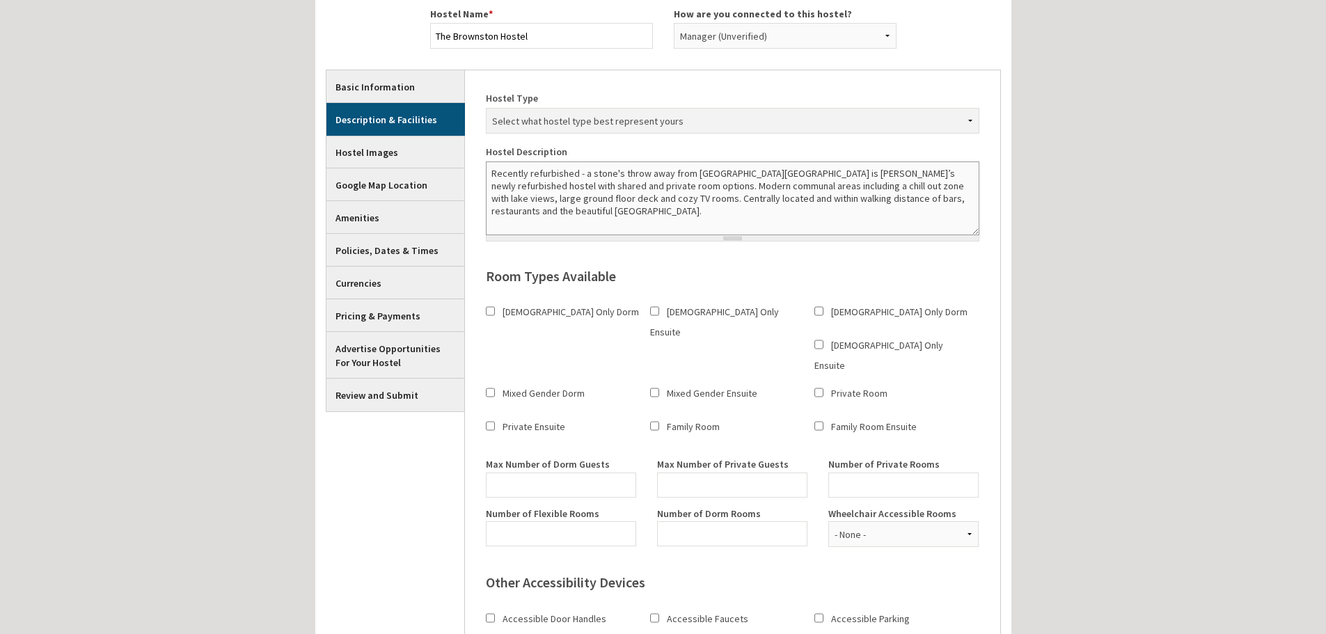
type textarea "Recently refurbished - a stone's throw away from Lake Wanaka.The Brownston is W…"
click at [564, 123] on select "Select what hostel type best represent yours - Backpacker Base Camp Beach Bicyc…" at bounding box center [733, 121] width 494 height 26
select select "1115"
click at [486, 108] on select "Select what hostel type best represent yours - Backpacker Base Camp Beach Bicyc…" at bounding box center [733, 121] width 494 height 26
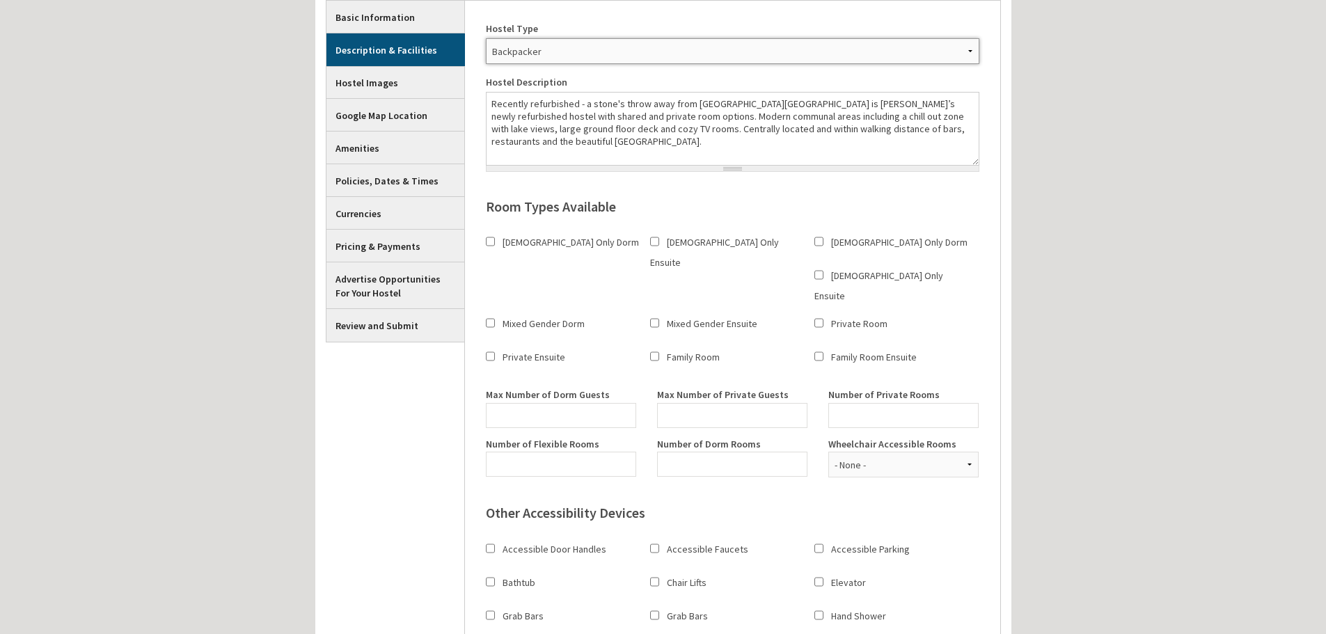
scroll to position [325, 0]
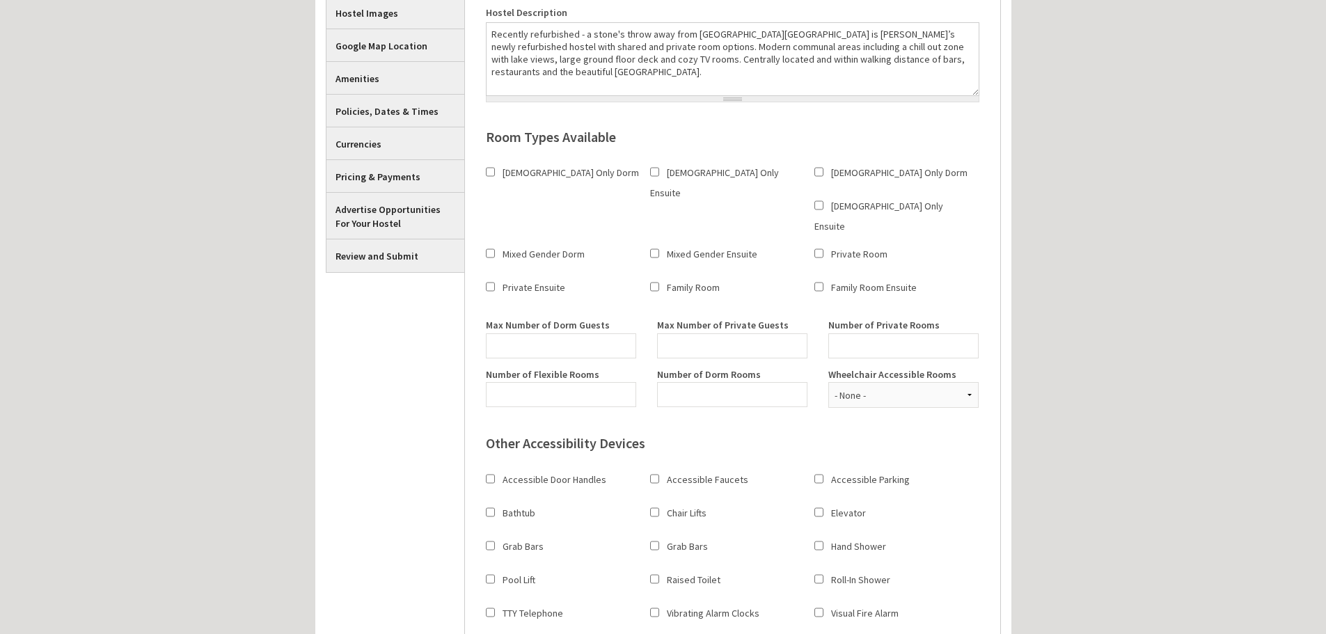
click at [585, 248] on label "Mixed Gender Dorm" at bounding box center [544, 254] width 82 height 13
click at [495, 241] on input "Mixed Gender Dorm" at bounding box center [490, 253] width 9 height 25
checkbox input "true"
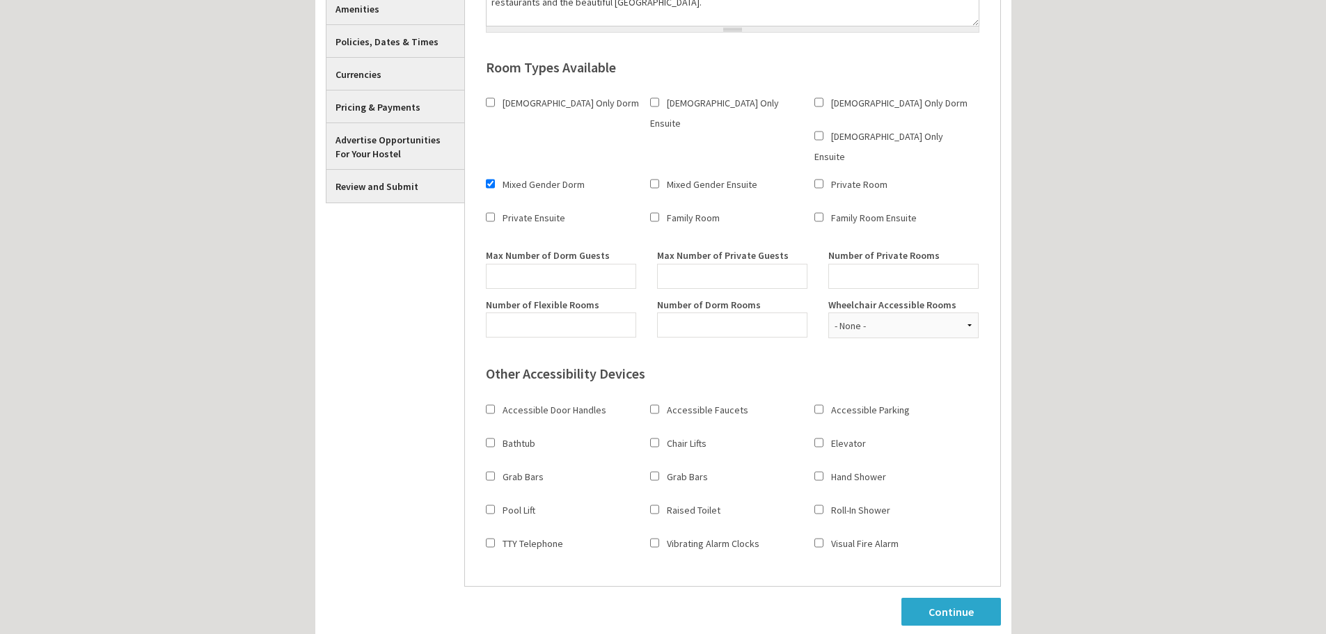
scroll to position [464, 0]
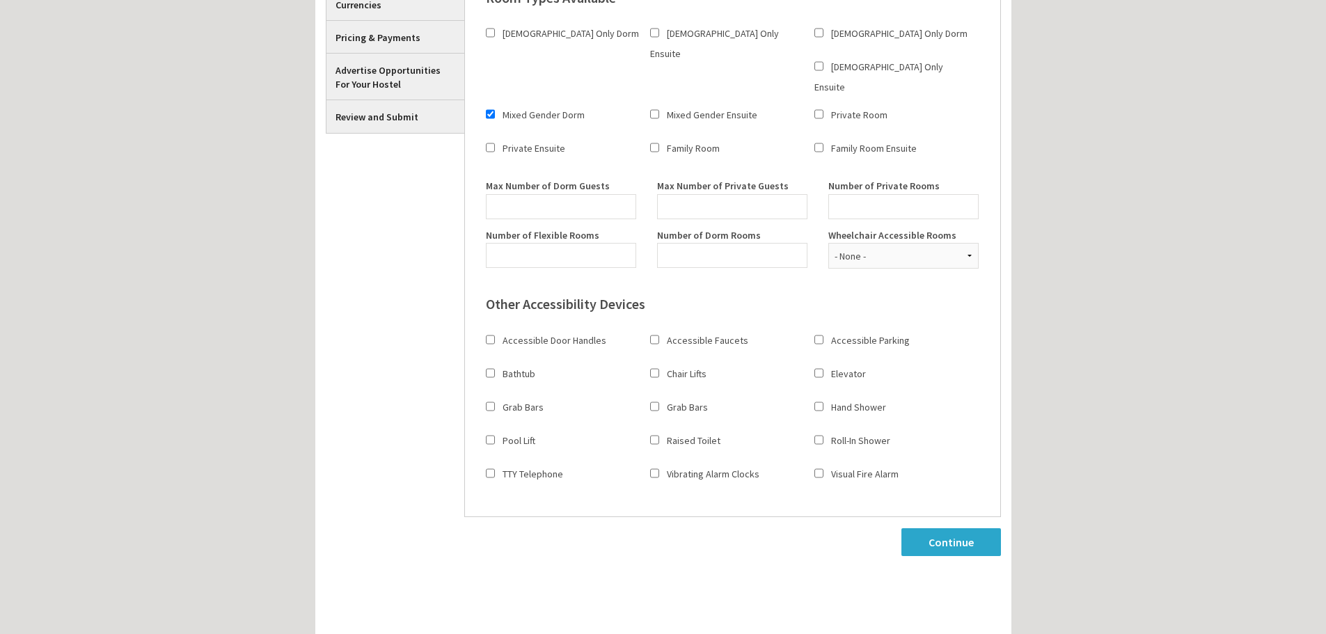
click at [815, 361] on input "Elevator" at bounding box center [818, 373] width 9 height 25
checkbox input "true"
click at [556, 194] on input "Max Number of Dorm Guests" at bounding box center [561, 206] width 150 height 25
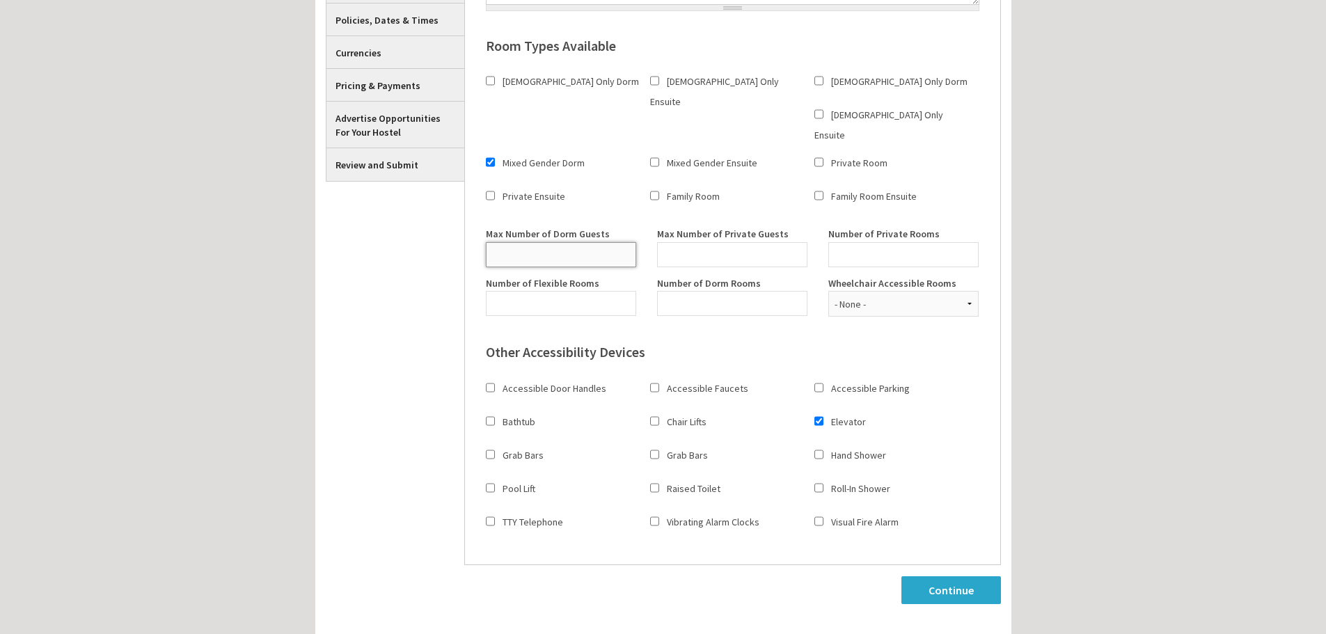
scroll to position [395, 0]
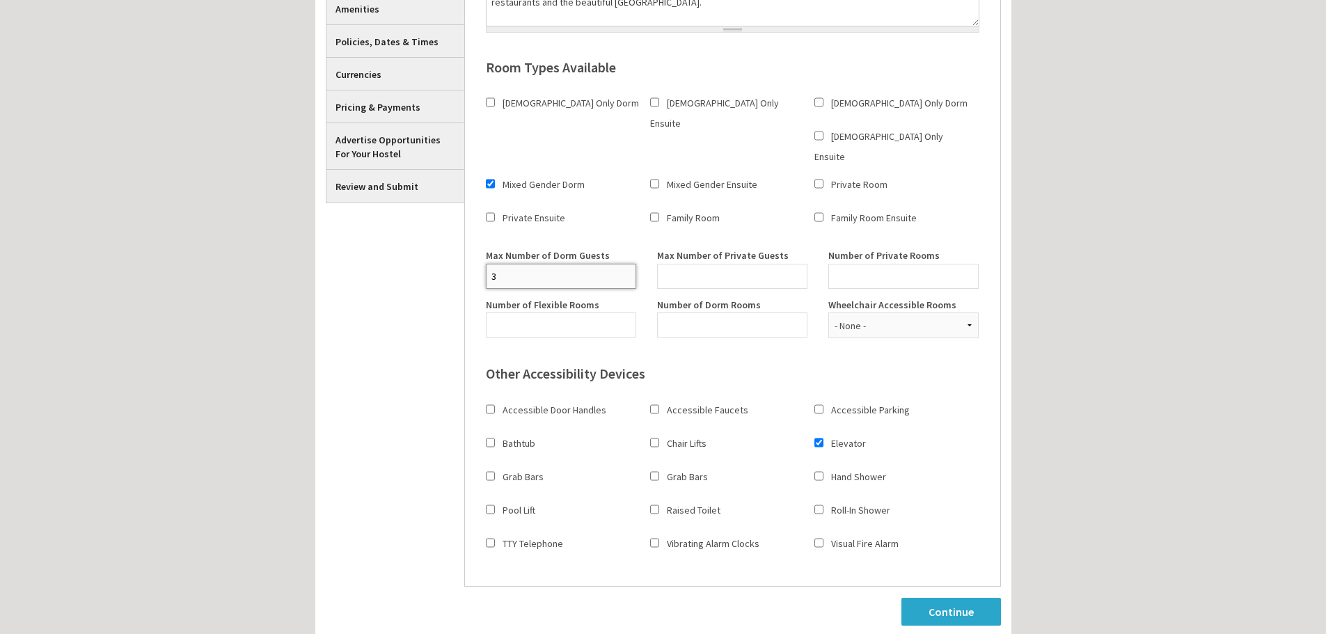
type input "3"
click at [713, 349] on div "Other Accessibility Devices Accessible Door Handles Accessible Faucets Accessib…" at bounding box center [732, 457] width 514 height 216
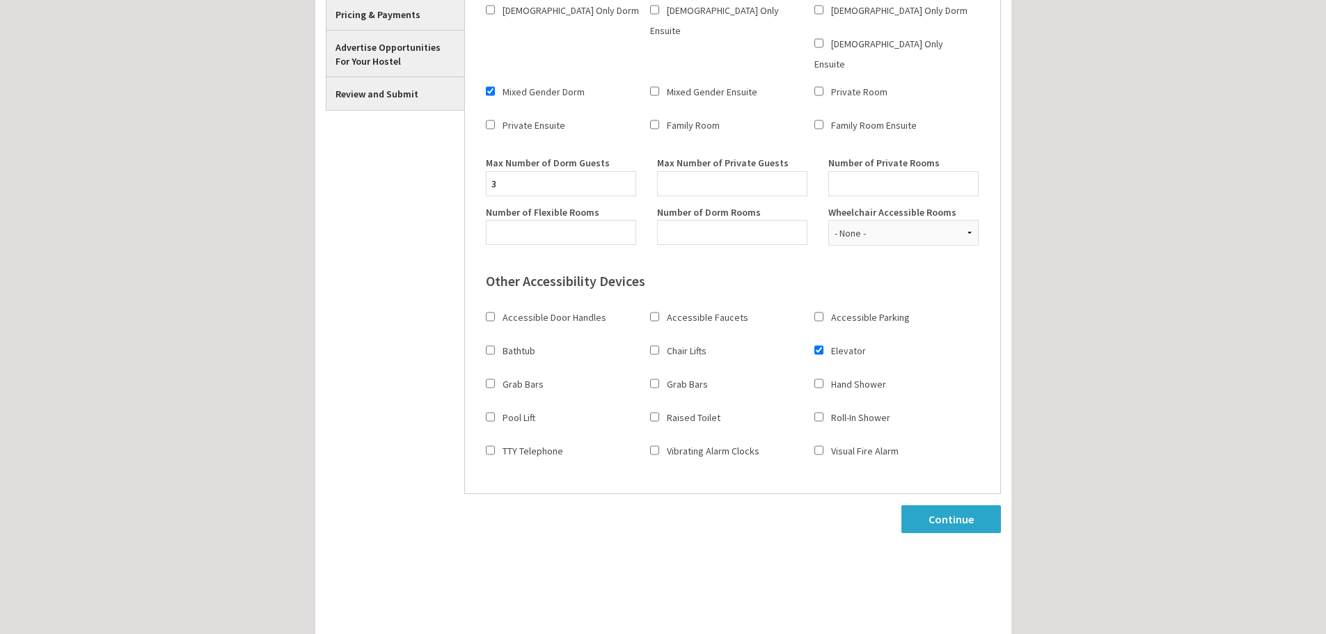
scroll to position [0, 0]
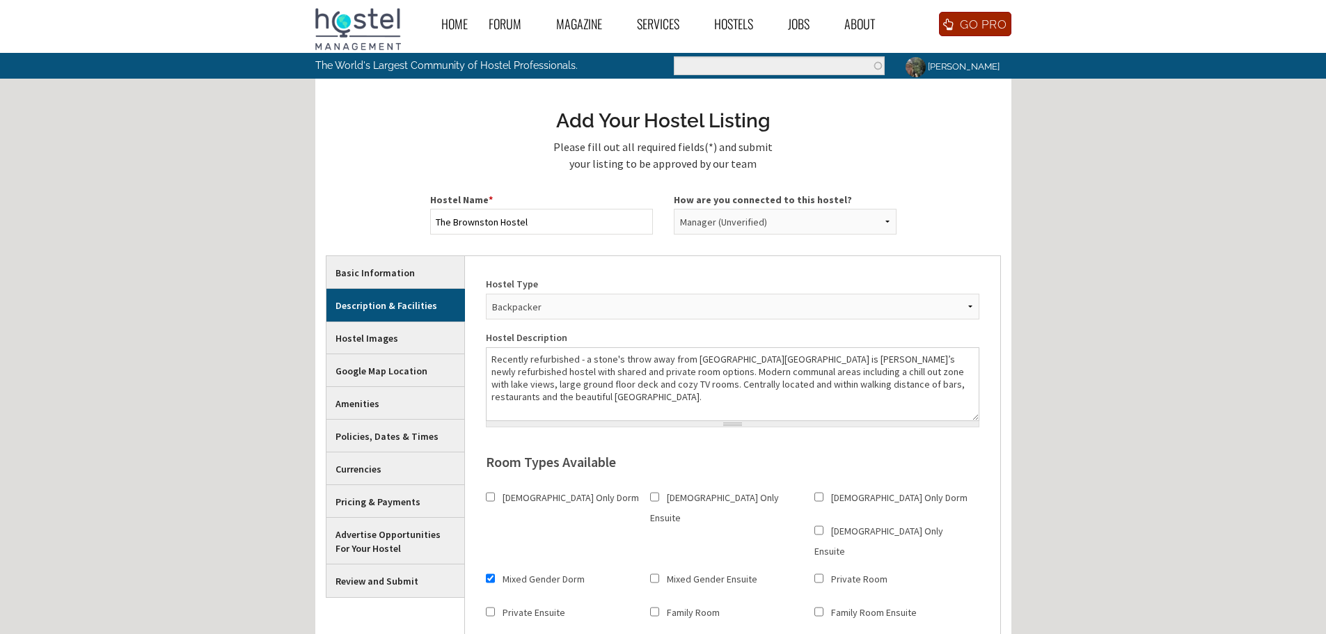
click at [946, 68] on link "[PERSON_NAME]" at bounding box center [951, 66] width 113 height 27
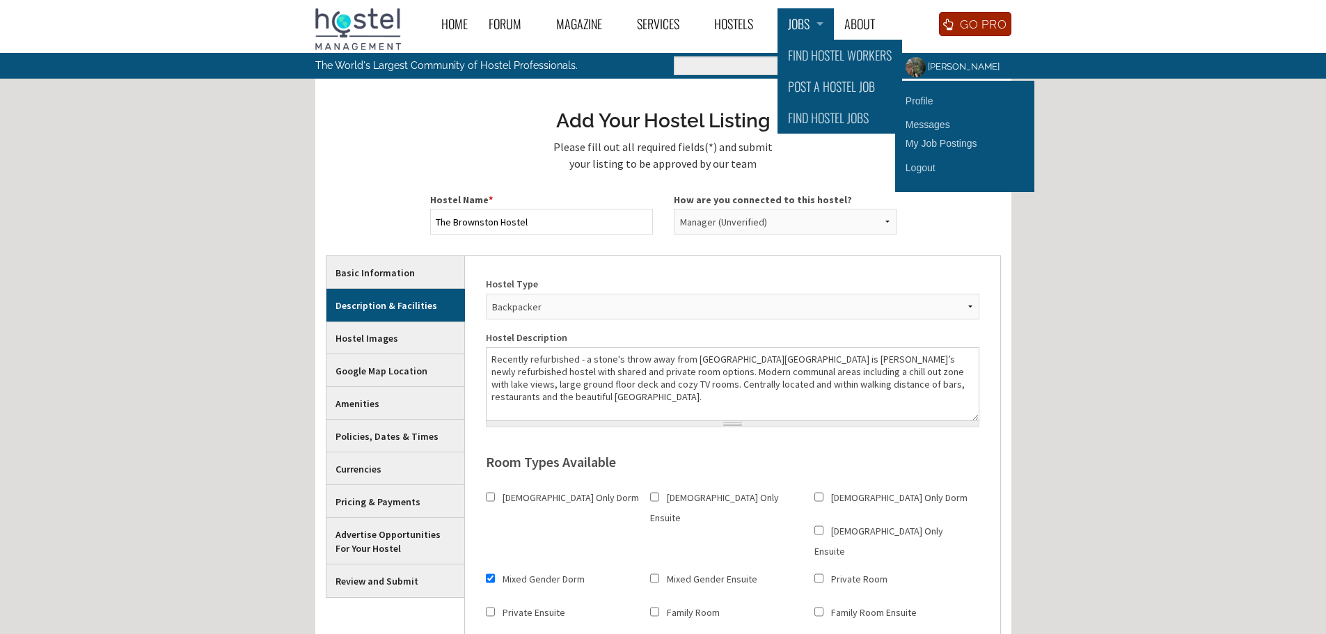
click at [801, 26] on link "Jobs" at bounding box center [806, 23] width 56 height 31
click at [816, 118] on link "Find Hostel Jobs" at bounding box center [840, 117] width 125 height 31
